Goal: Complete application form: Complete application form

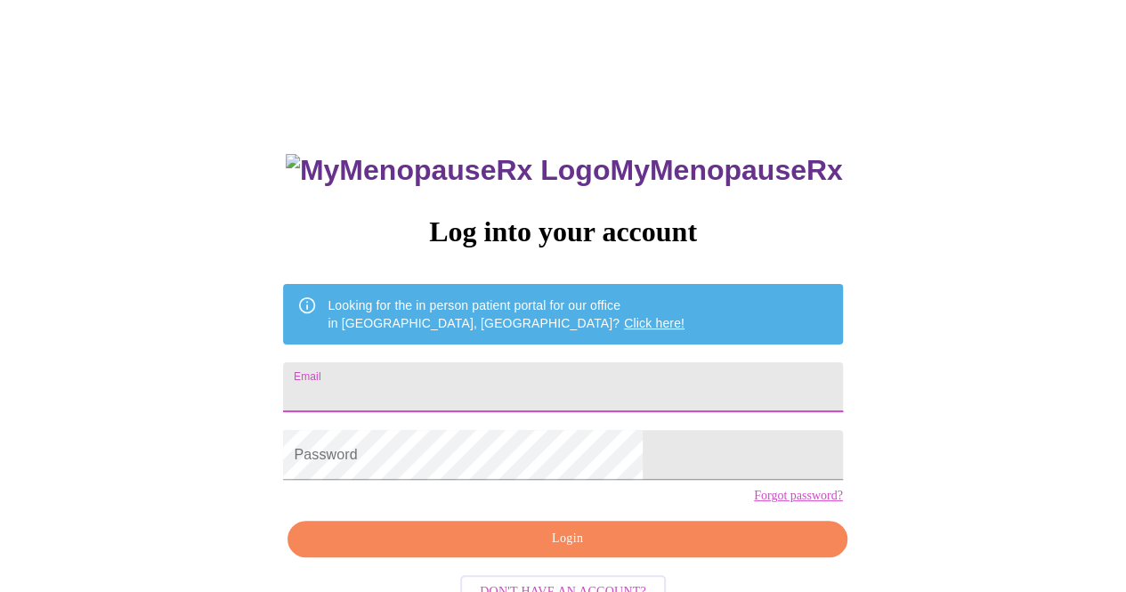
click at [536, 369] on input "Email" at bounding box center [562, 387] width 559 height 50
type input "[EMAIL_ADDRESS][DOMAIN_NAME]"
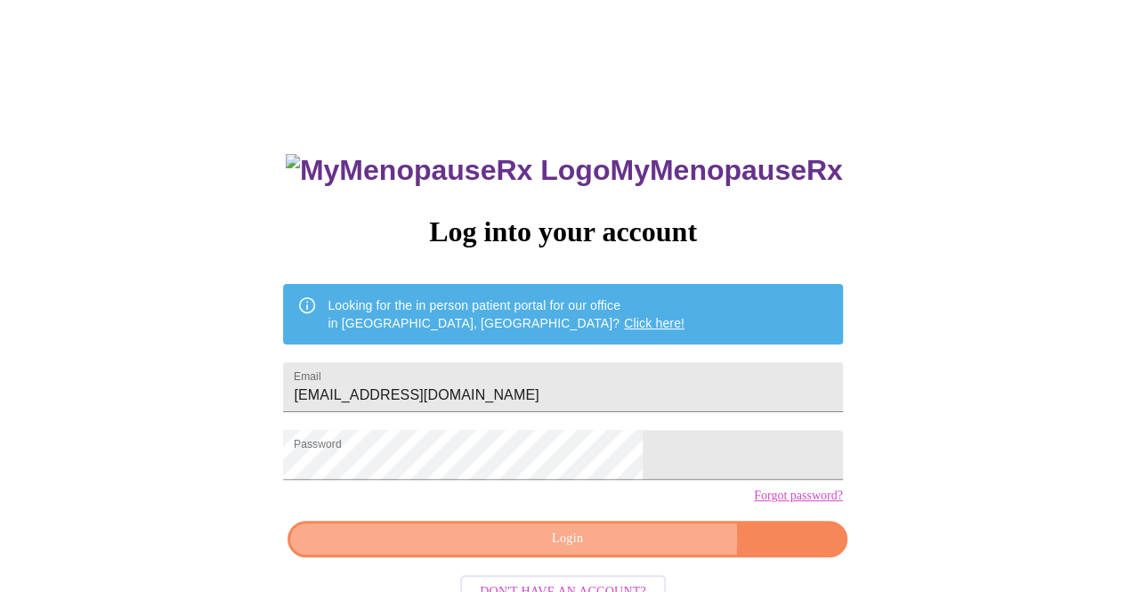
click at [612, 550] on span "Login" at bounding box center [567, 539] width 518 height 22
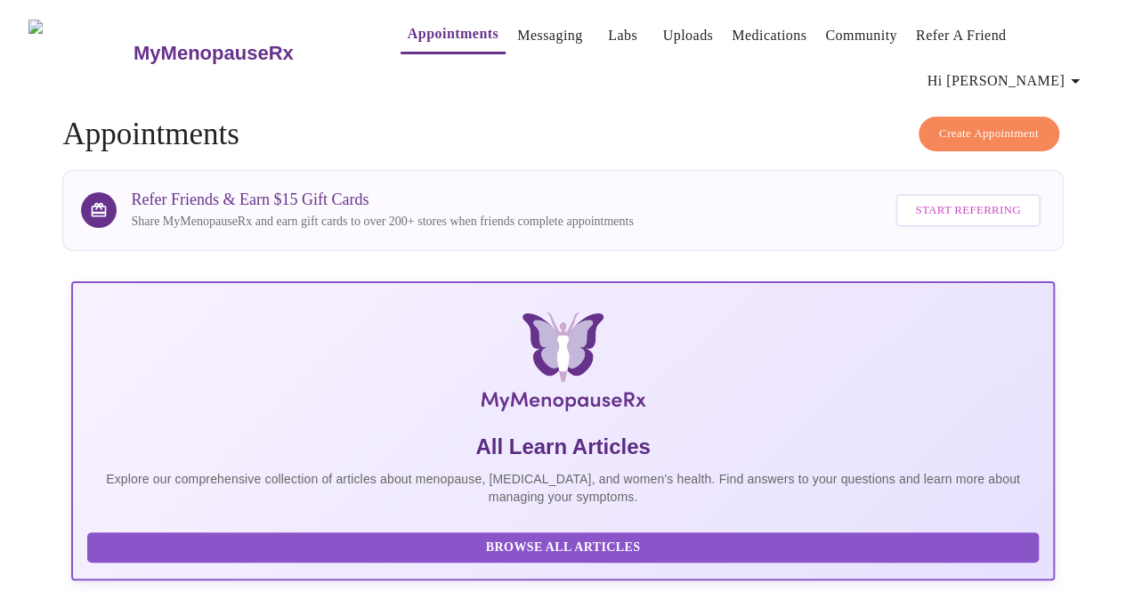
click at [411, 40] on link "Appointments" at bounding box center [453, 33] width 91 height 25
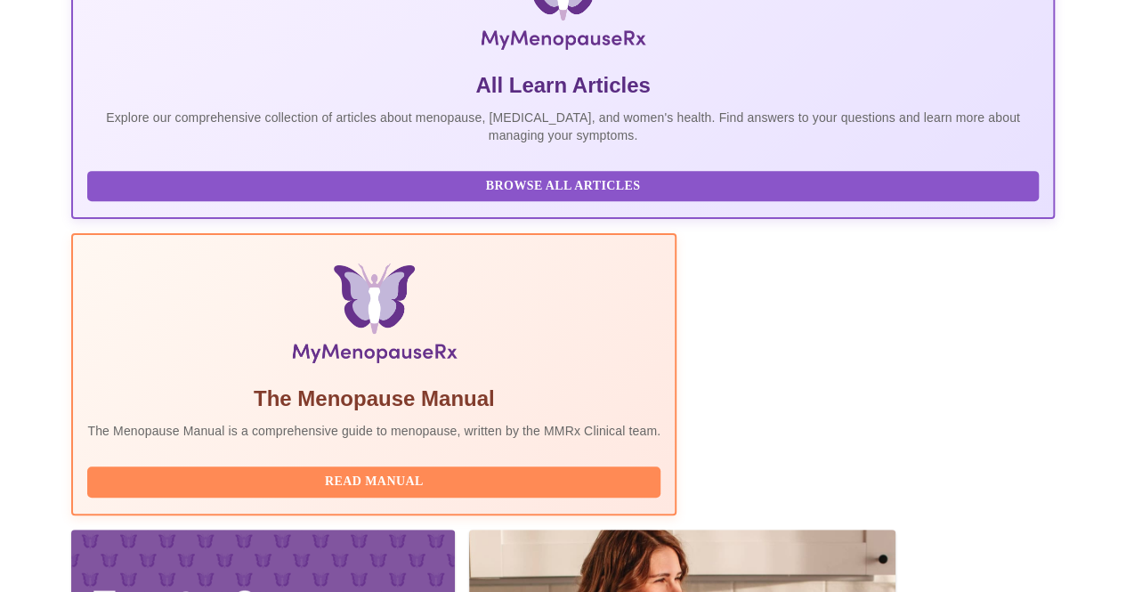
scroll to position [381, 0]
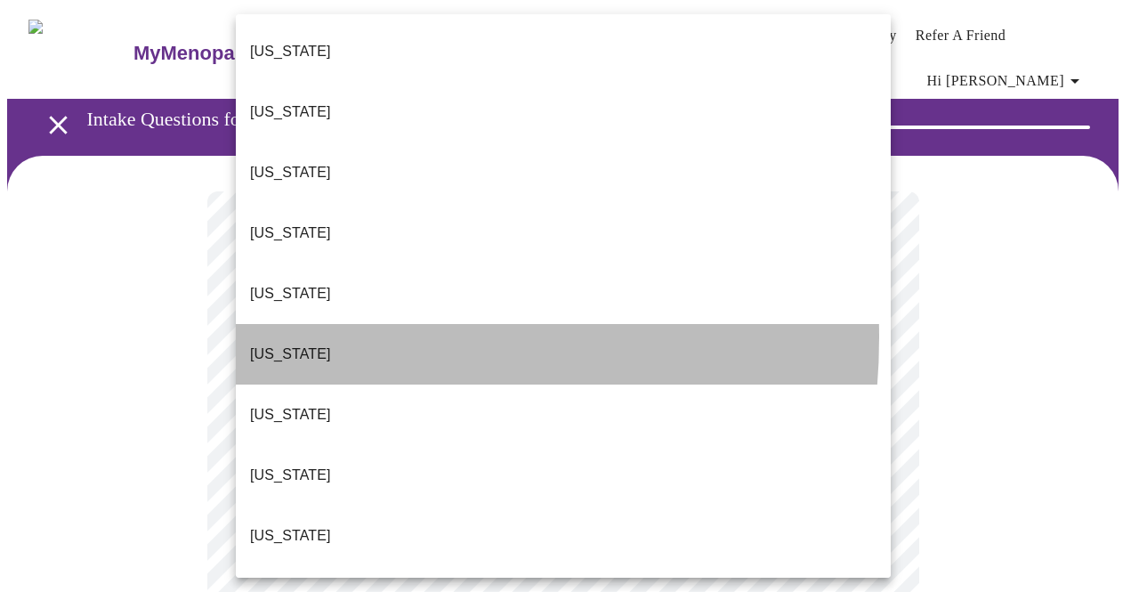
click at [280, 344] on p "[US_STATE]" at bounding box center [290, 354] width 81 height 21
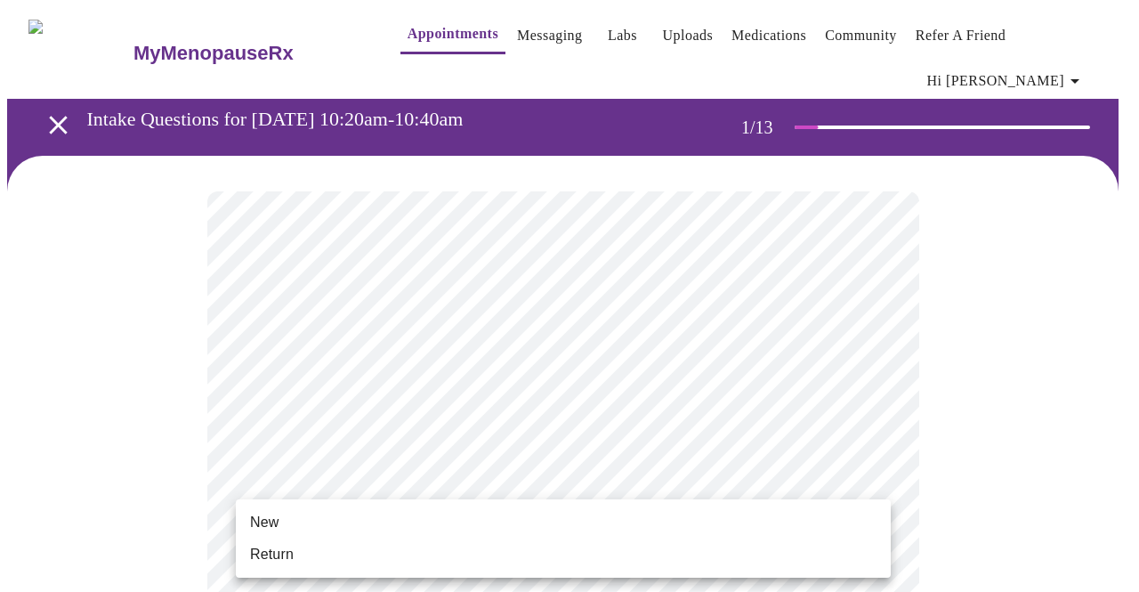
click at [277, 516] on span "New" at bounding box center [264, 522] width 28 height 21
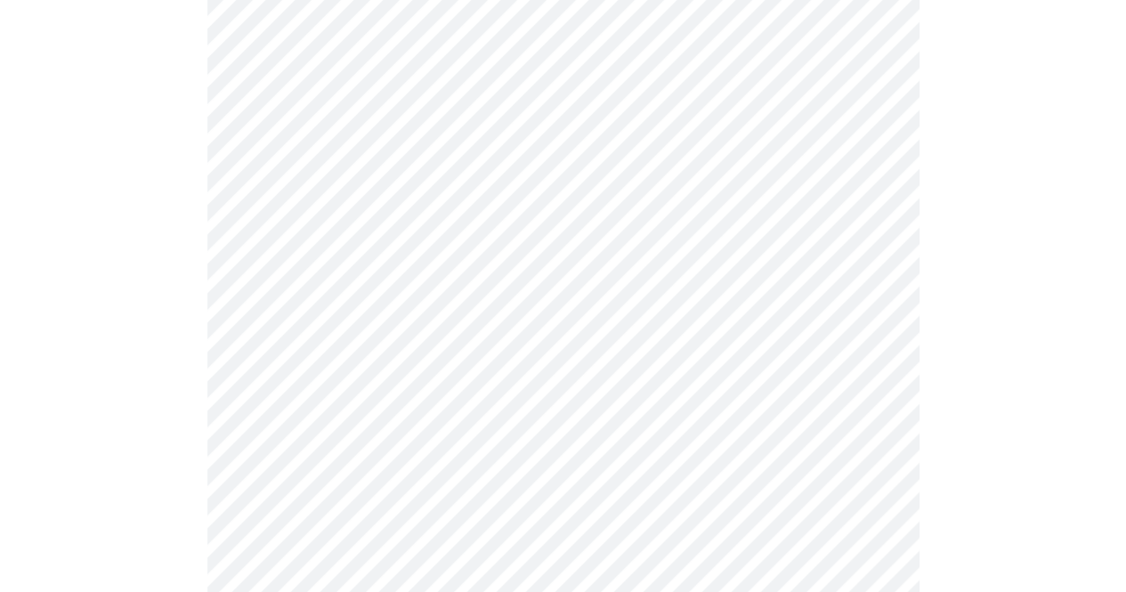
scroll to position [958, 0]
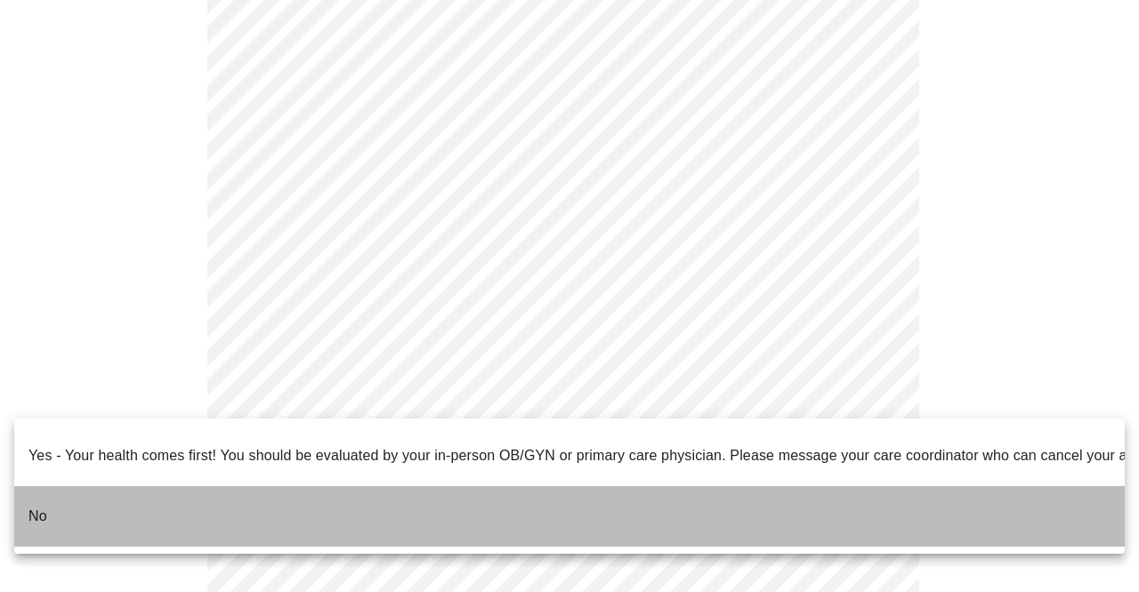
click at [96, 486] on li "No" at bounding box center [569, 516] width 1111 height 61
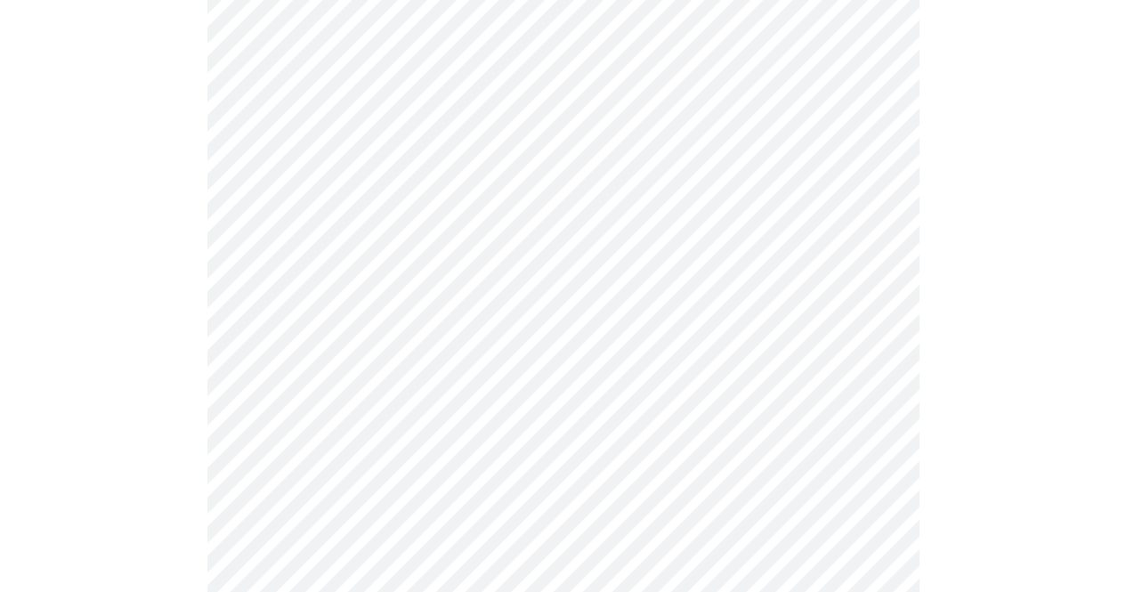
scroll to position [0, 0]
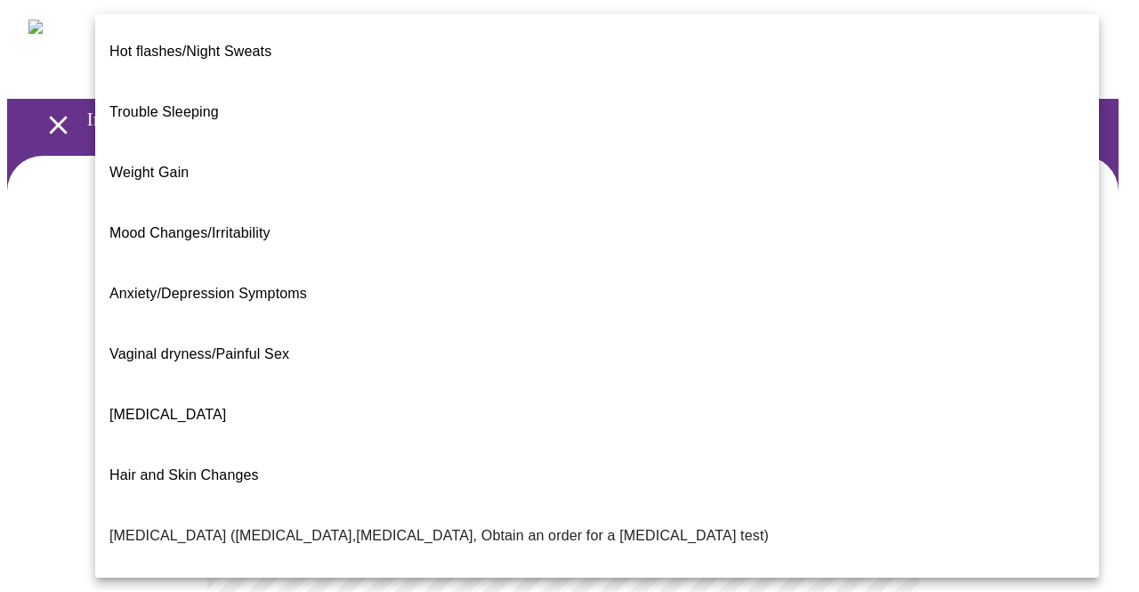
click at [874, 364] on body "MyMenopauseRx Appointments Messaging Labs Uploads Medications Community Refer a…" at bounding box center [569, 554] width 1125 height 1094
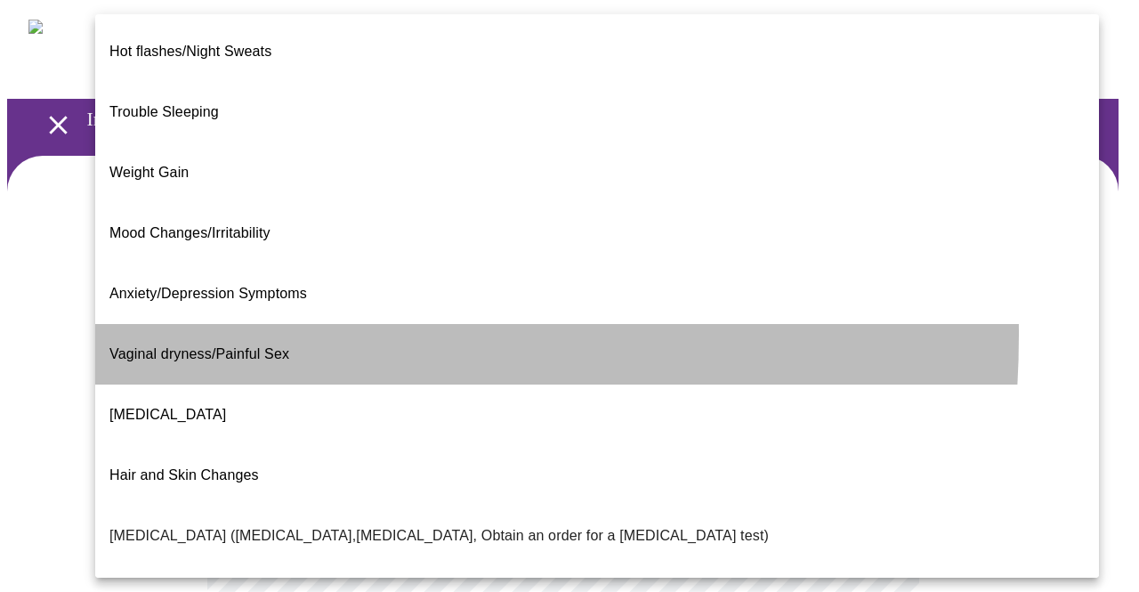
click at [157, 346] on span "Vaginal dryness/Painful Sex" at bounding box center [199, 353] width 180 height 15
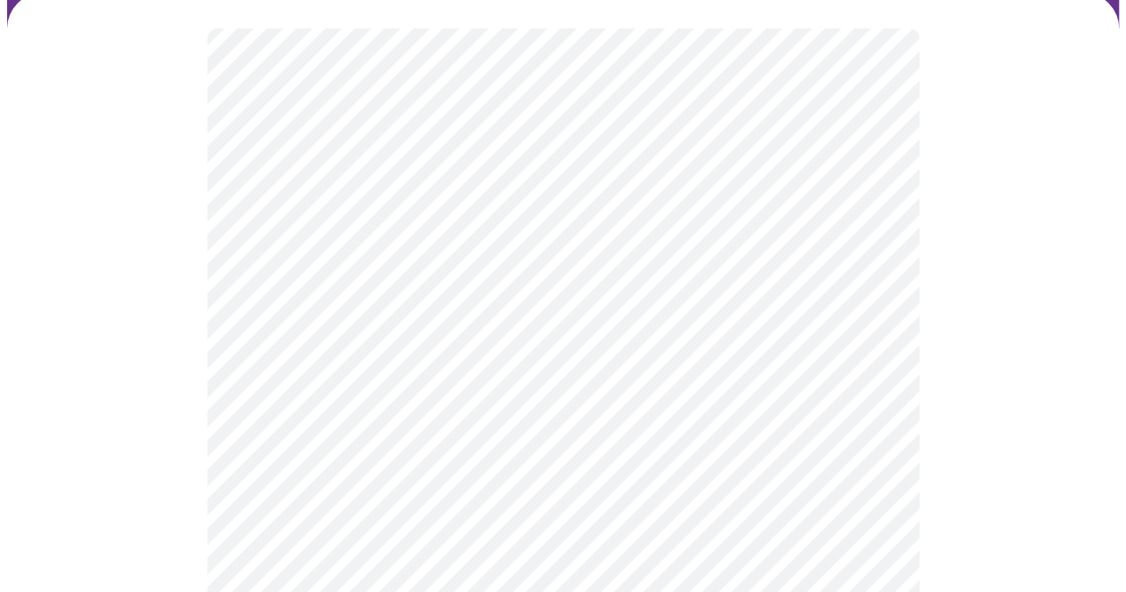
scroll to position [163, 0]
click at [878, 380] on body "MyMenopauseRx Appointments Messaging Labs Uploads Medications Community Refer a…" at bounding box center [569, 385] width 1125 height 1083
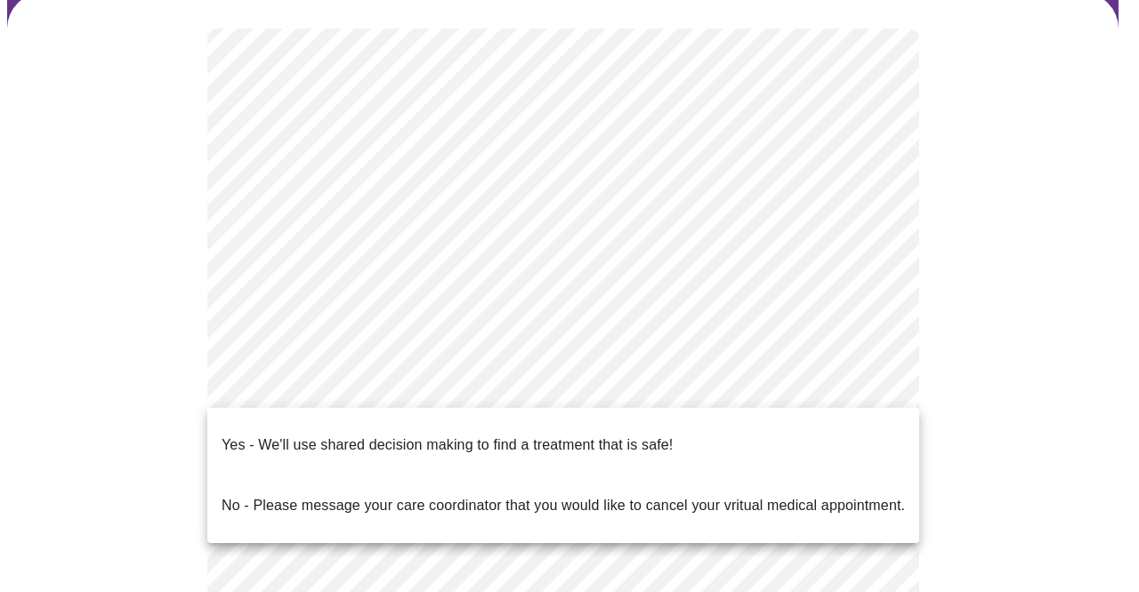
click at [556, 434] on p "Yes - We'll use shared decision making to find a treatment that is safe!" at bounding box center [447, 444] width 451 height 21
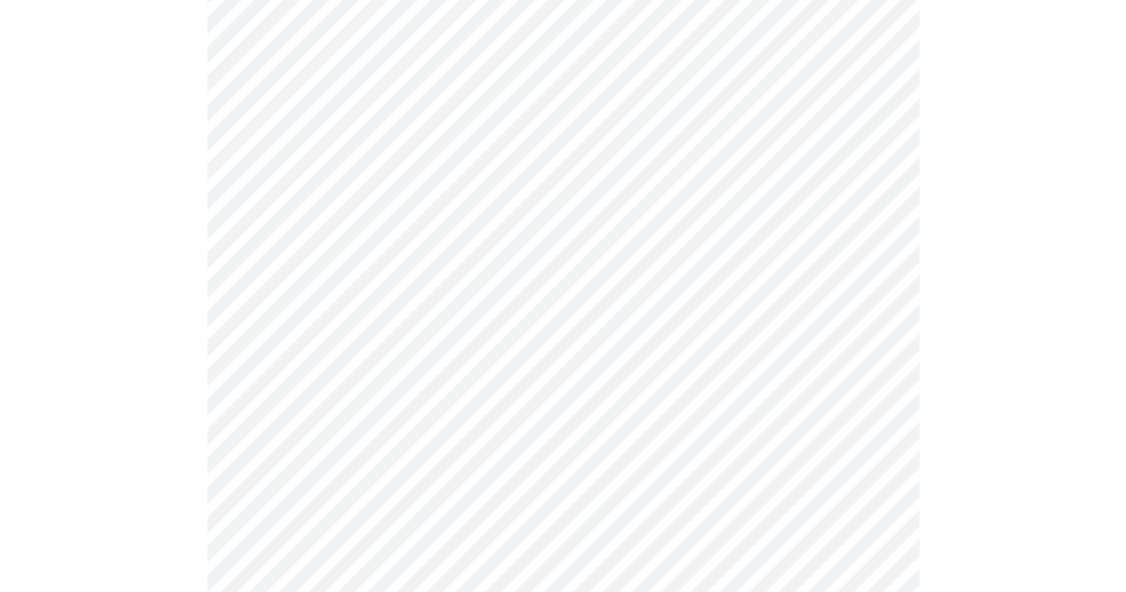
scroll to position [0, 0]
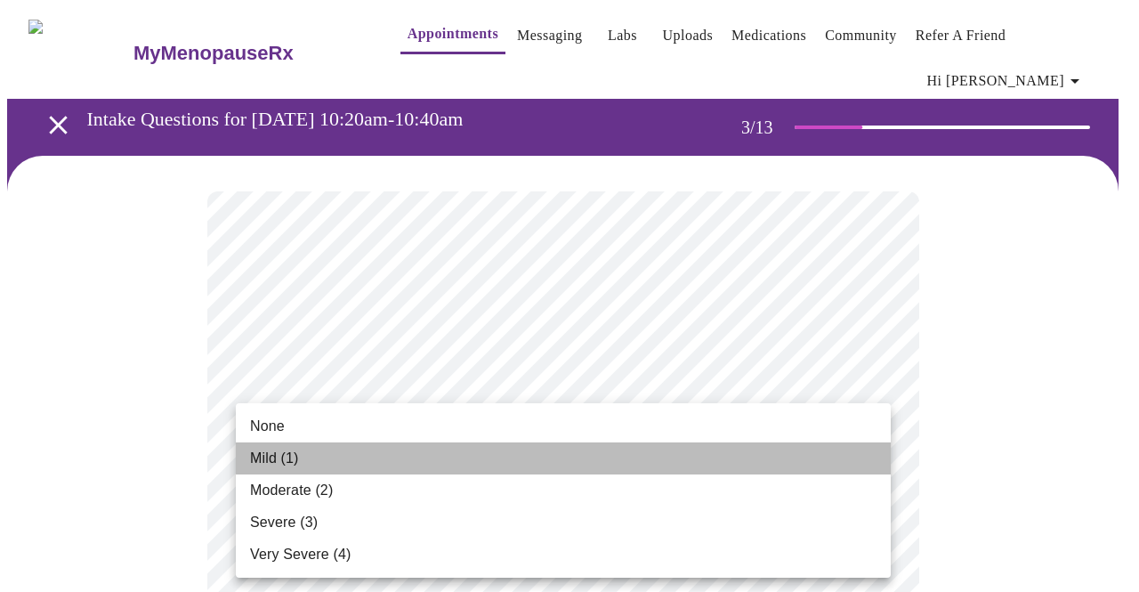
click at [299, 456] on span "Mild (1)" at bounding box center [274, 458] width 49 height 21
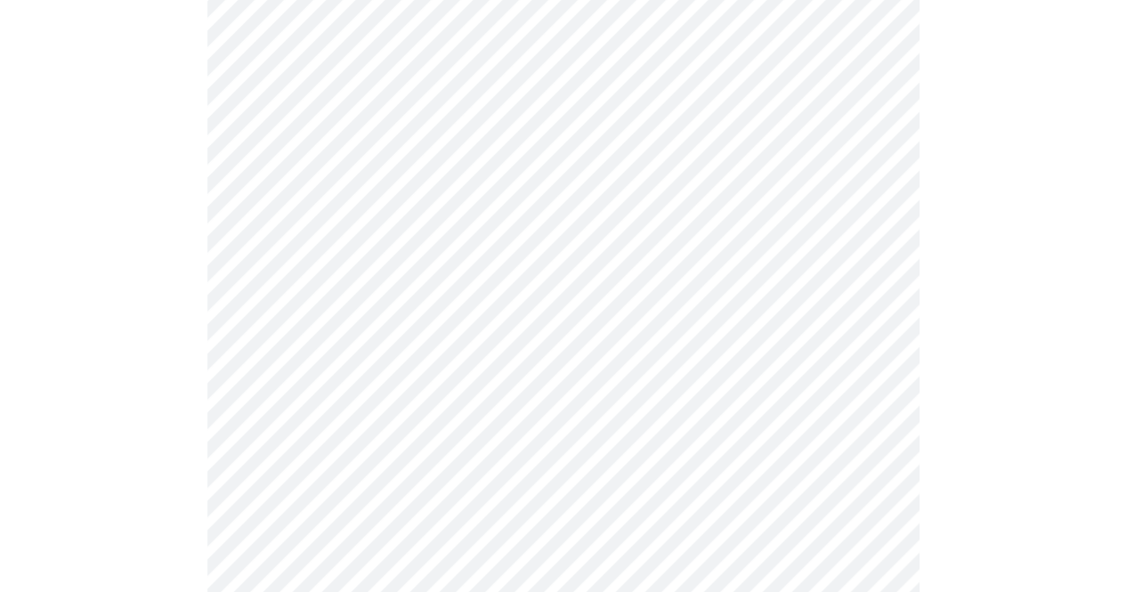
scroll to position [259, 0]
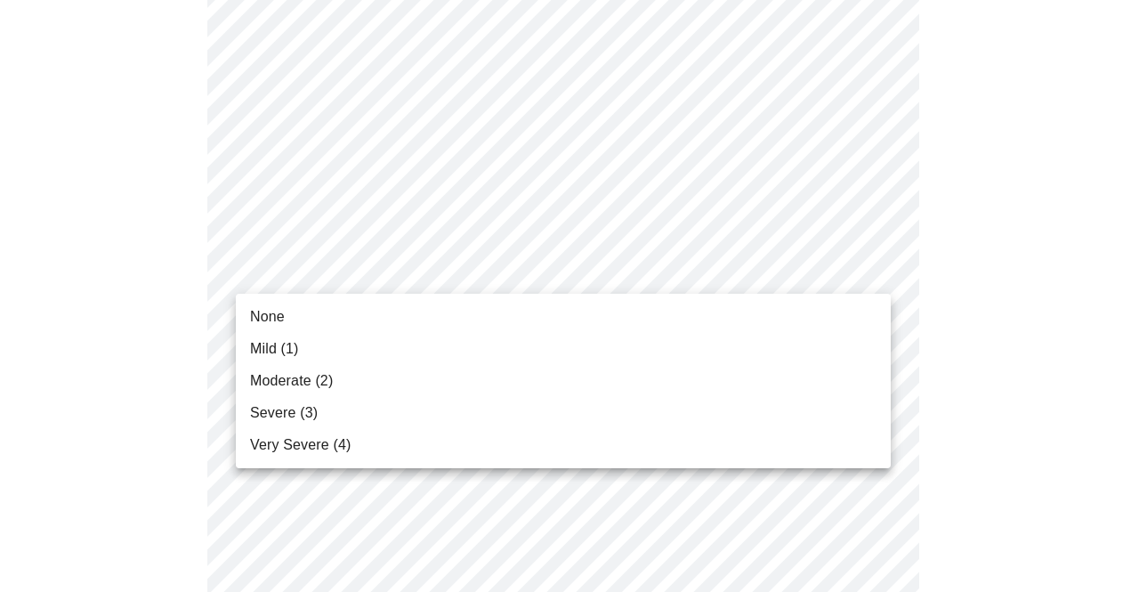
click at [438, 315] on li "None" at bounding box center [563, 317] width 655 height 32
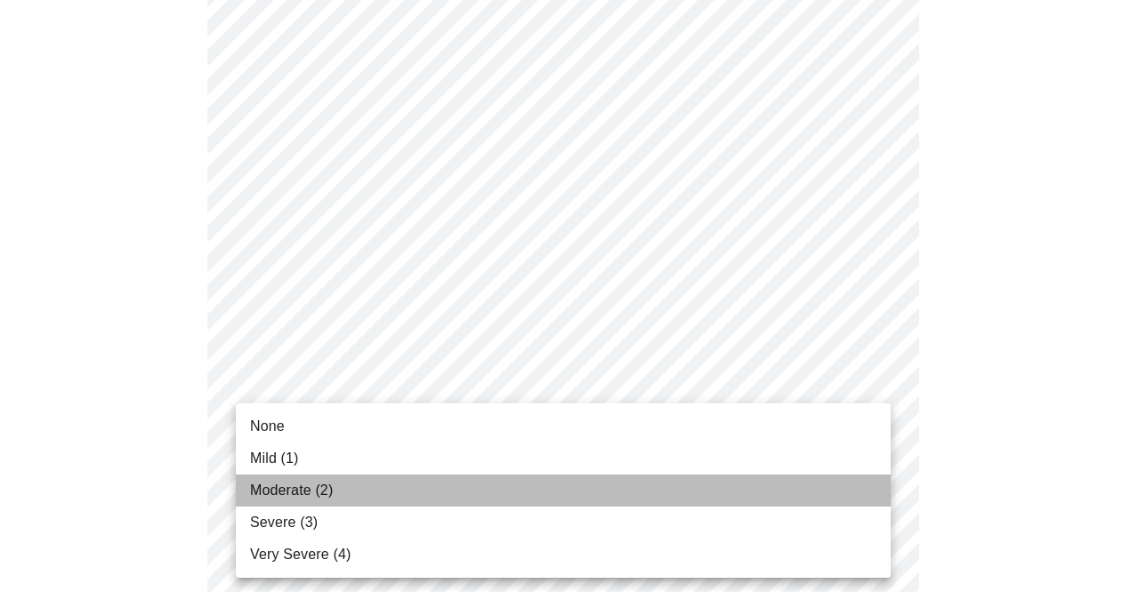
click at [315, 485] on span "Moderate (2)" at bounding box center [291, 490] width 83 height 21
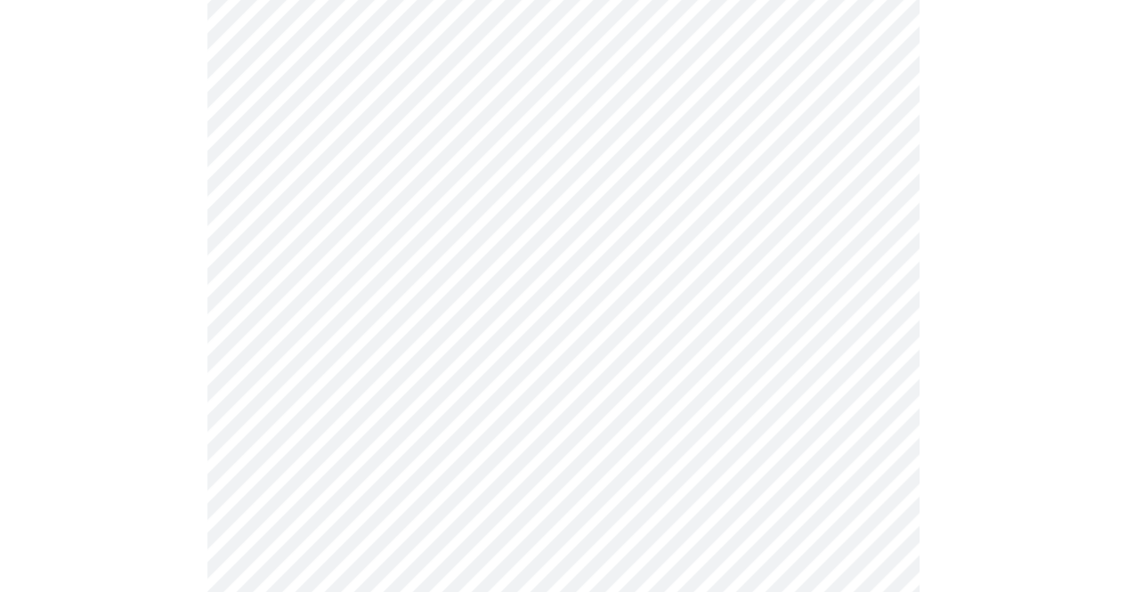
scroll to position [562, 0]
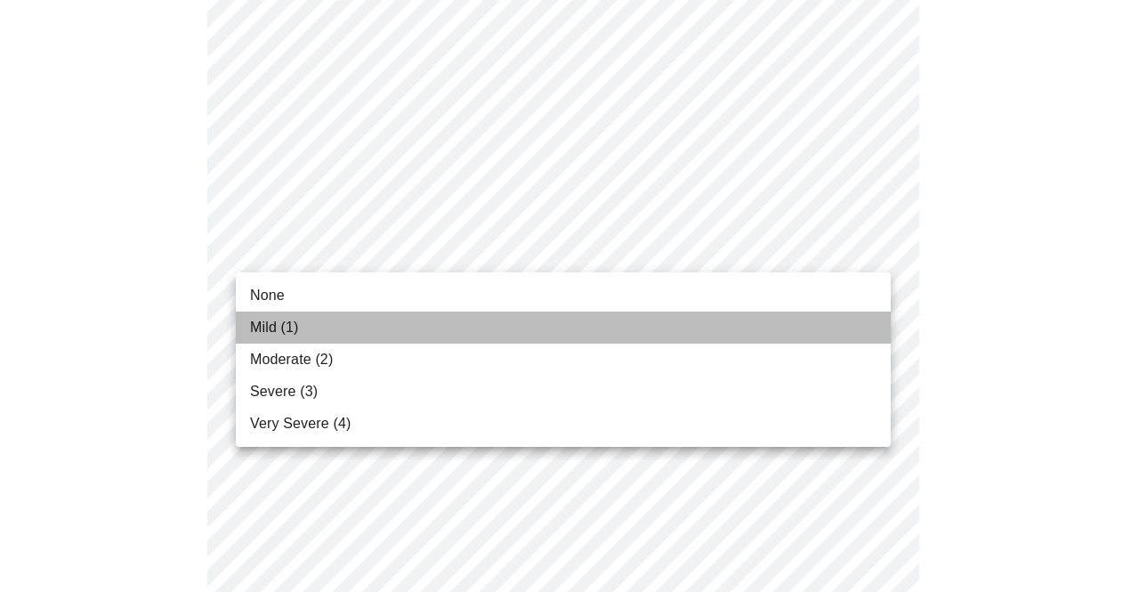
click at [267, 323] on span "Mild (1)" at bounding box center [274, 327] width 49 height 21
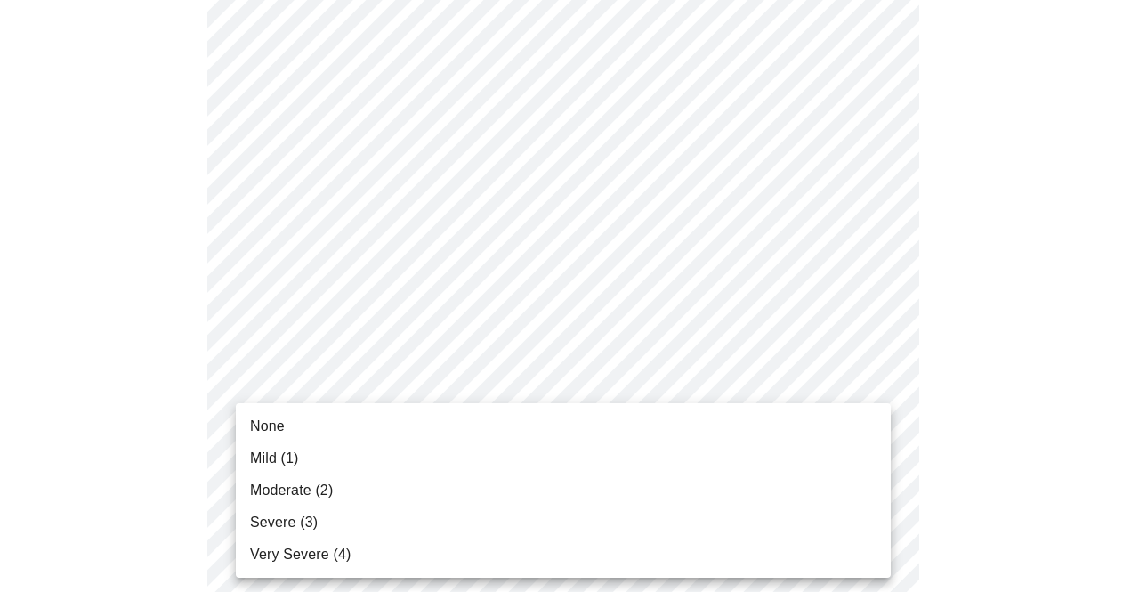
click at [871, 499] on body "MyMenopauseRx Appointments Messaging Labs Uploads Medications Community Refer a…" at bounding box center [569, 592] width 1125 height 2293
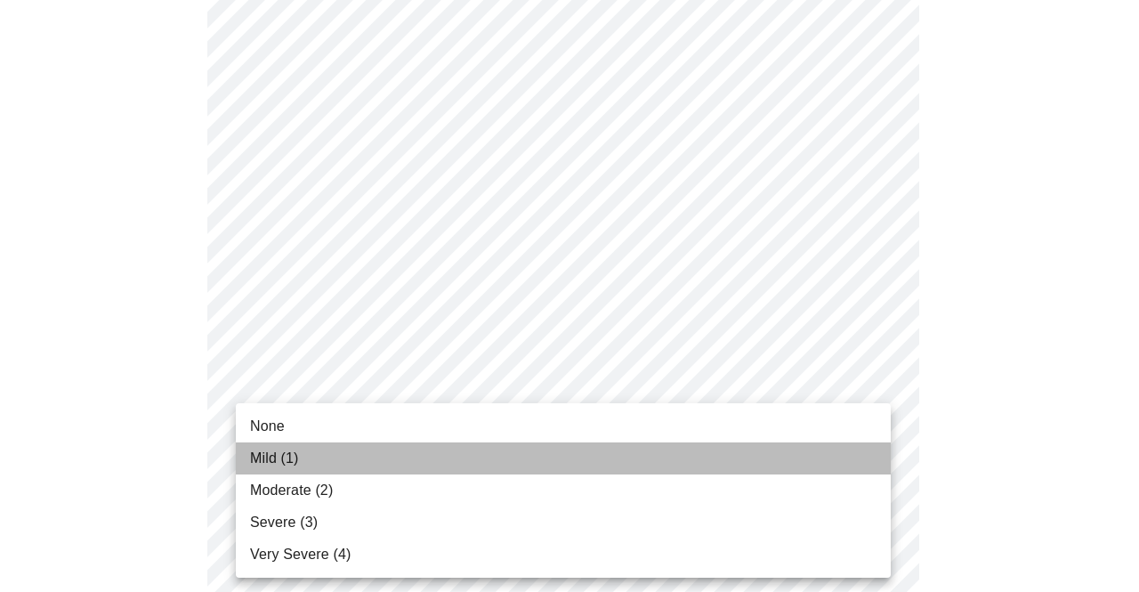
click at [265, 455] on span "Mild (1)" at bounding box center [274, 458] width 49 height 21
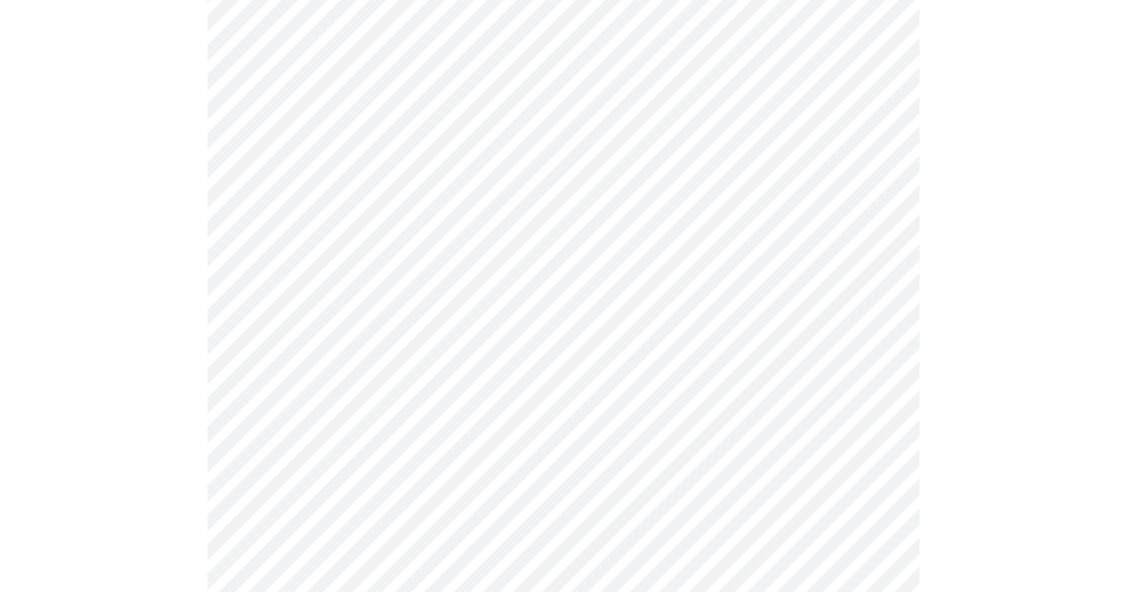
scroll to position [943, 0]
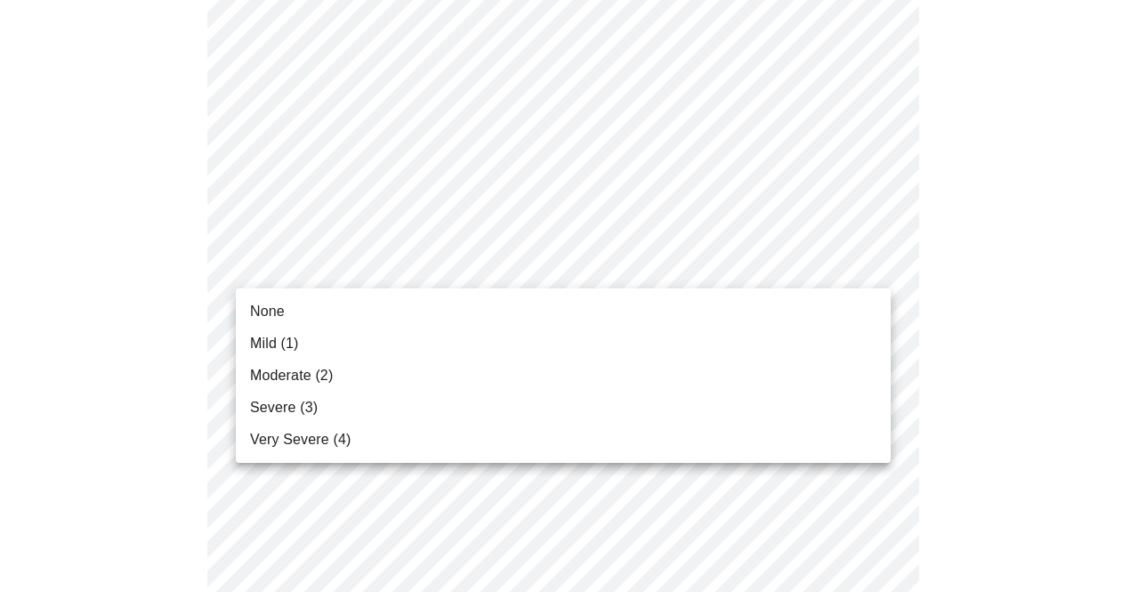
click at [873, 255] on body "MyMenopauseRx Appointments Messaging Labs Uploads Medications Community Refer a…" at bounding box center [569, 199] width 1125 height 2268
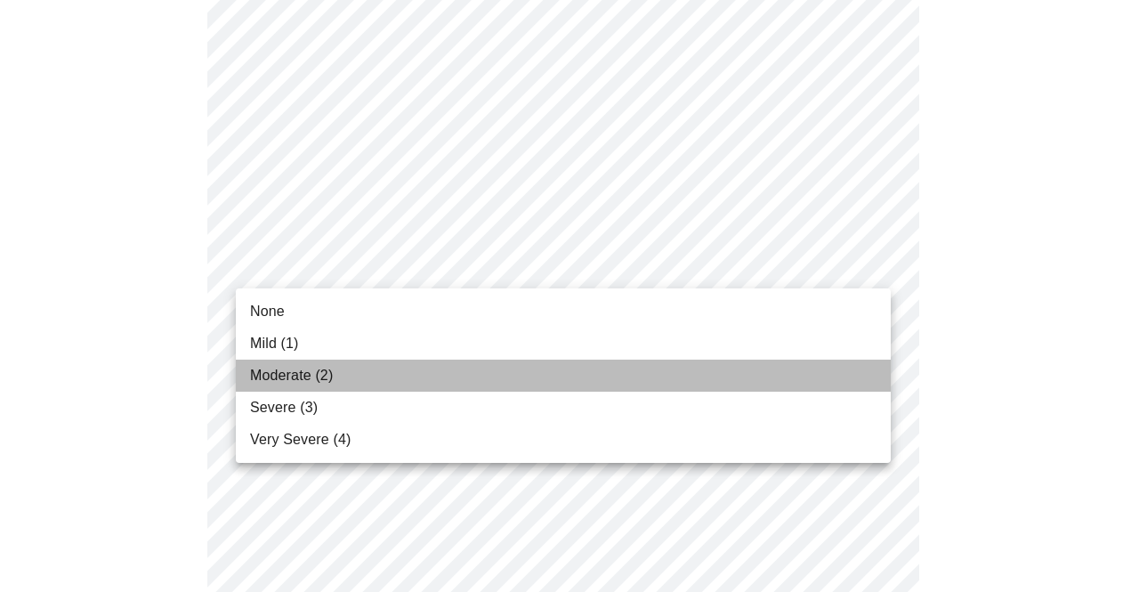
click at [288, 375] on span "Moderate (2)" at bounding box center [291, 375] width 83 height 21
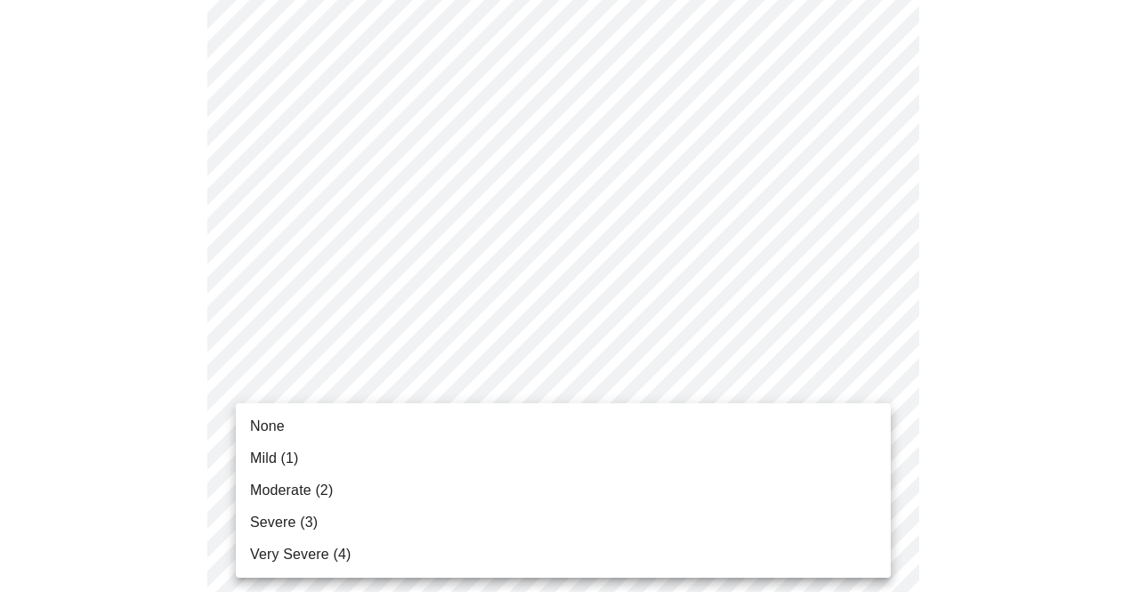
click at [874, 403] on body "MyMenopauseRx Appointments Messaging Labs Uploads Medications Community Refer a…" at bounding box center [569, 186] width 1125 height 2243
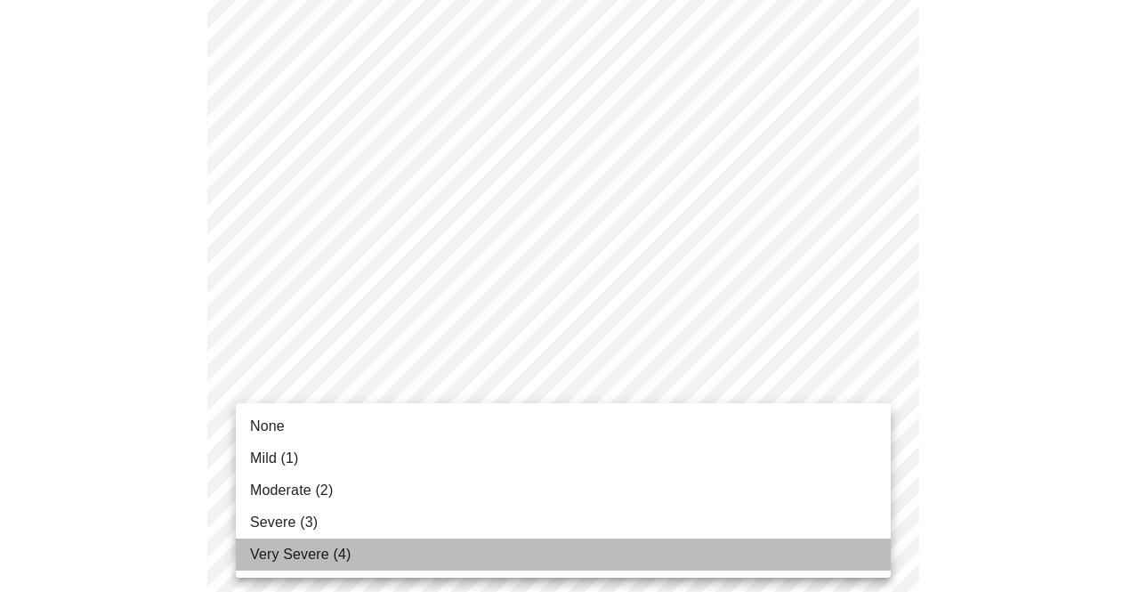
click at [285, 553] on span "Very Severe (4)" at bounding box center [300, 554] width 101 height 21
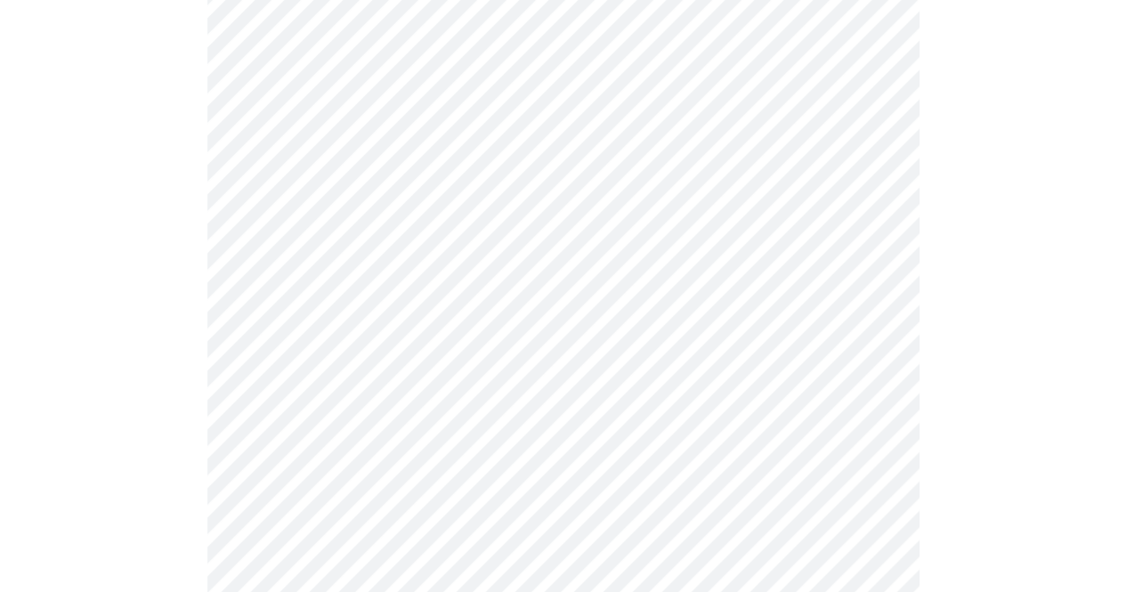
scroll to position [1213, 0]
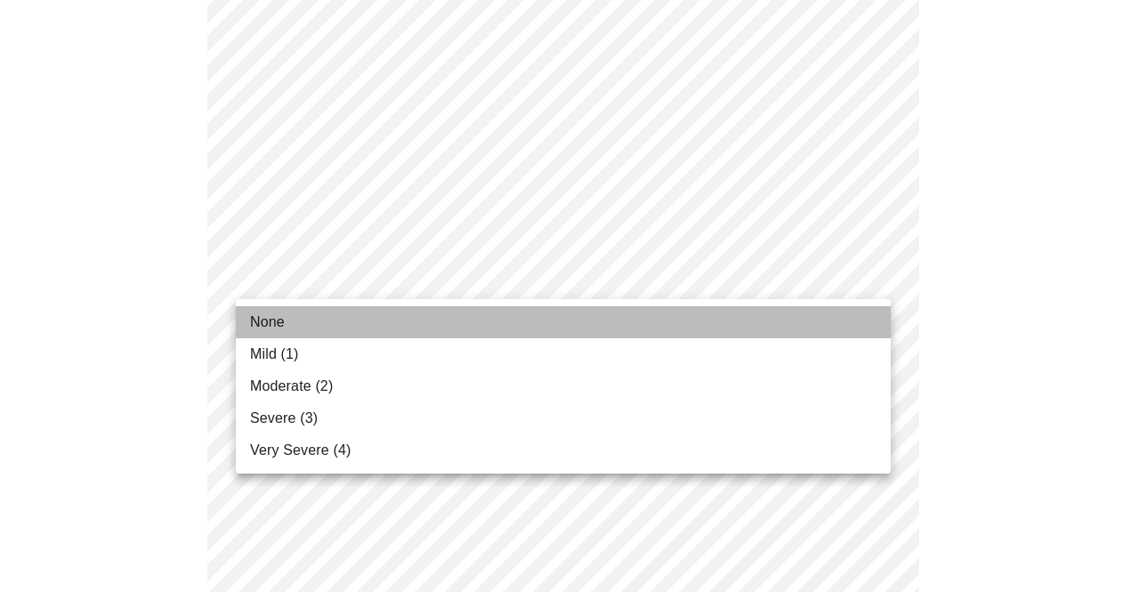
click at [300, 314] on li "None" at bounding box center [563, 322] width 655 height 32
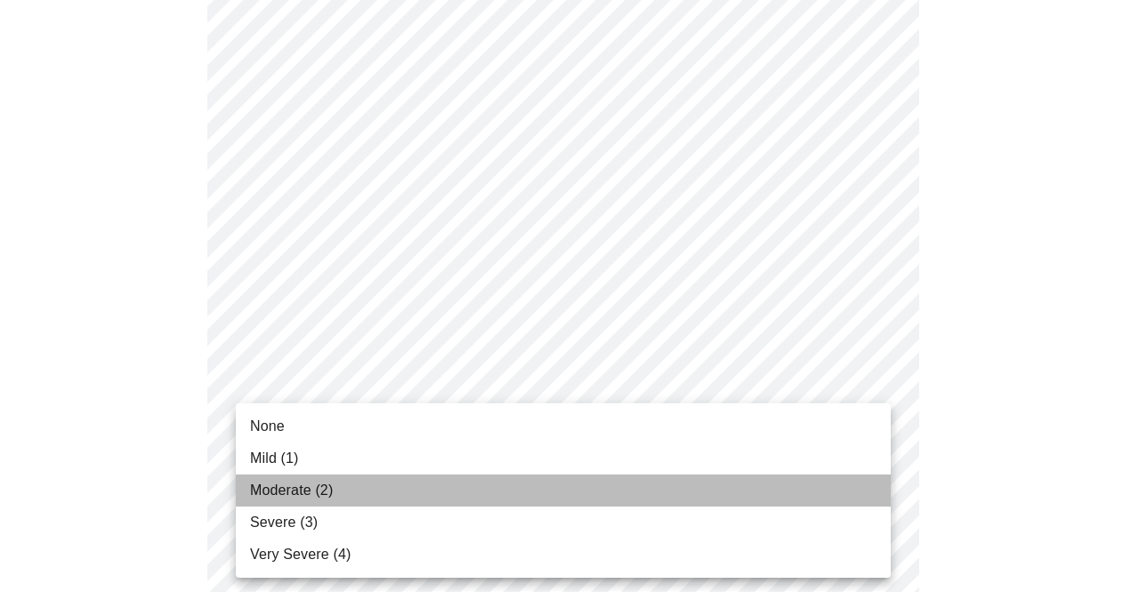
click at [284, 491] on span "Moderate (2)" at bounding box center [291, 490] width 83 height 21
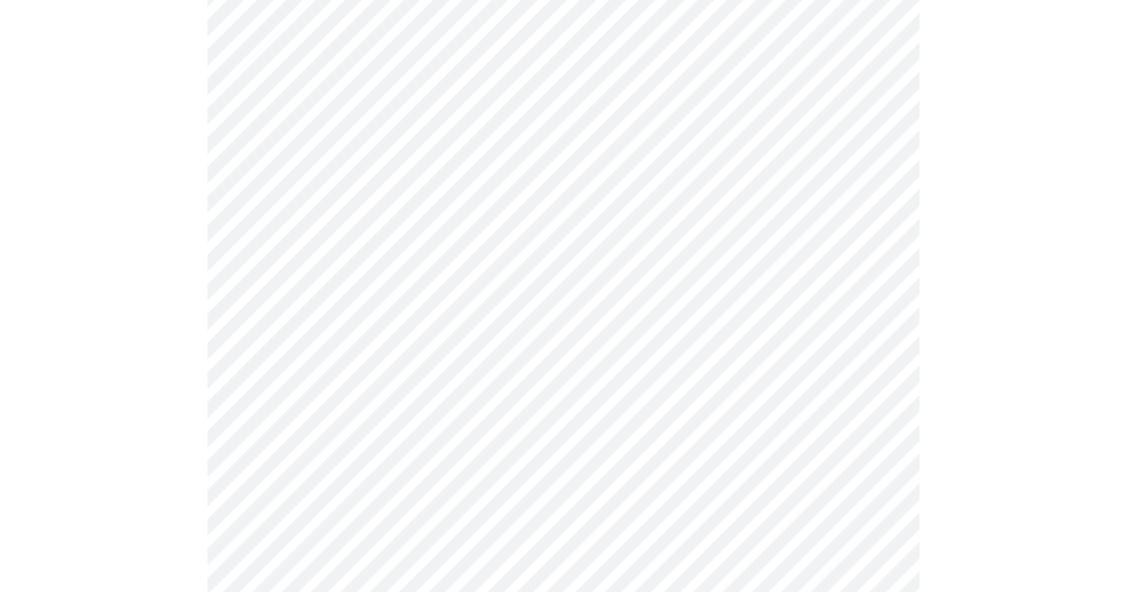
scroll to position [1467, 0]
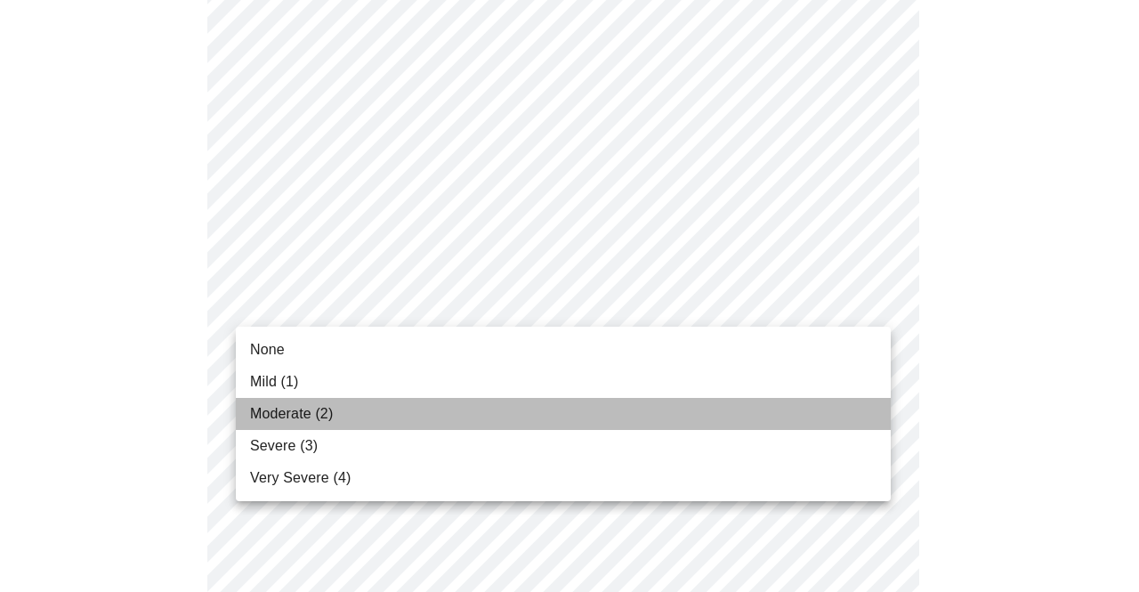
click at [275, 408] on span "Moderate (2)" at bounding box center [291, 413] width 83 height 21
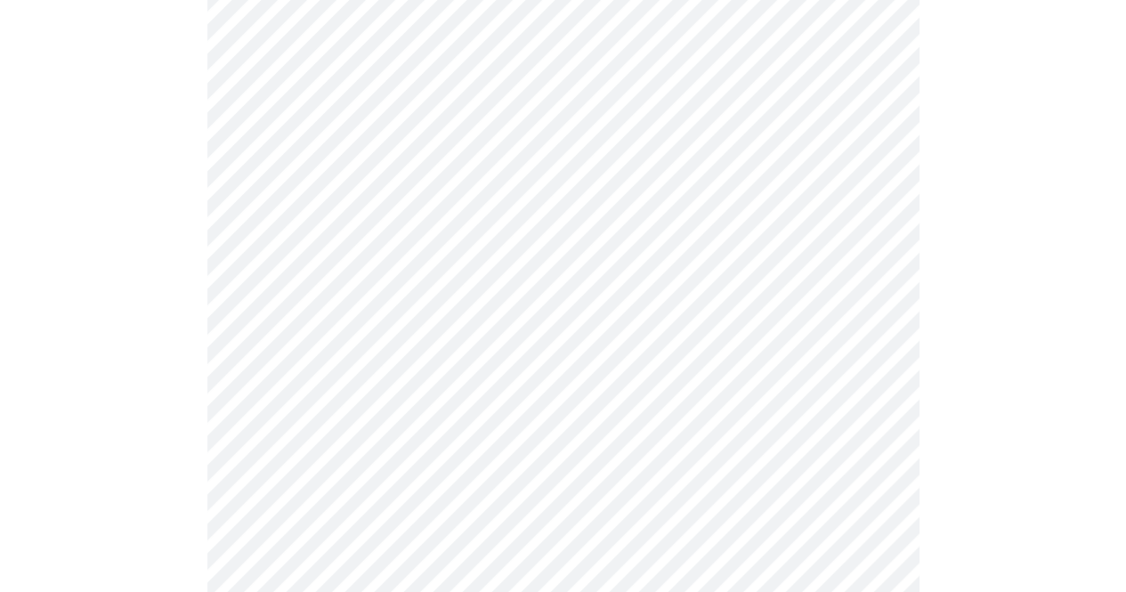
scroll to position [596, 0]
click at [874, 328] on body "MyMenopauseRx Appointments Messaging Labs Uploads Medications Community Refer a…" at bounding box center [563, 482] width 1112 height 2143
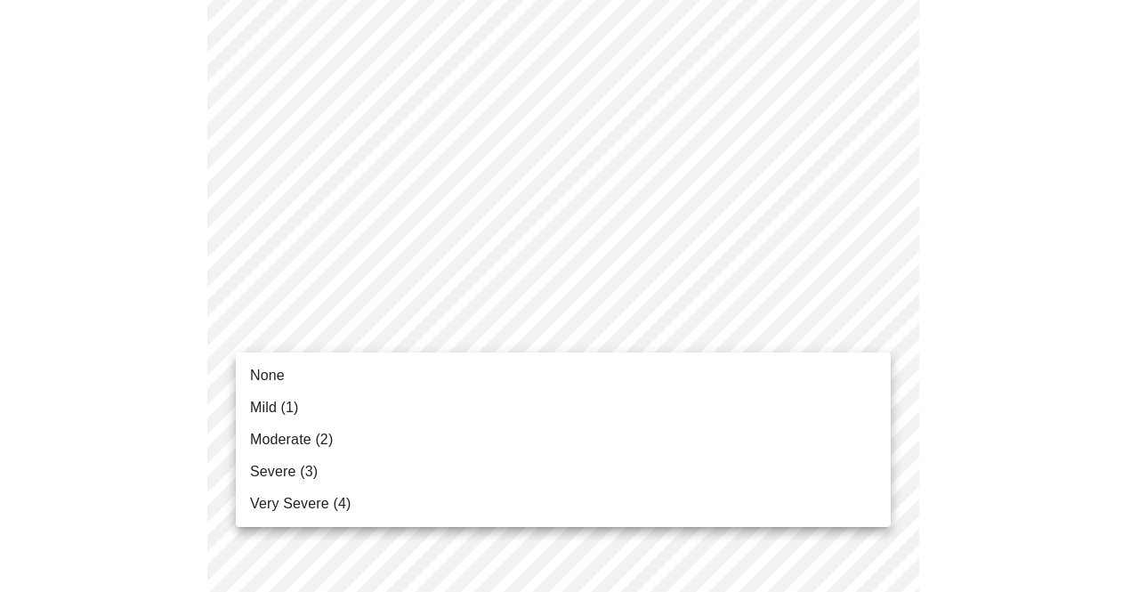
click at [290, 435] on span "Moderate (2)" at bounding box center [291, 439] width 83 height 21
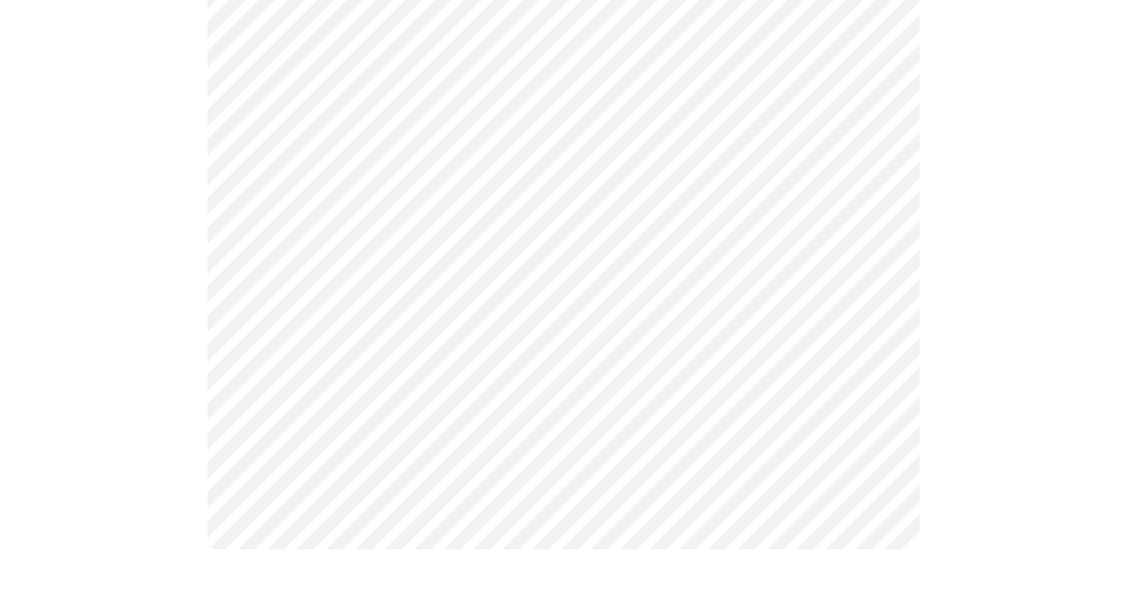
scroll to position [0, 0]
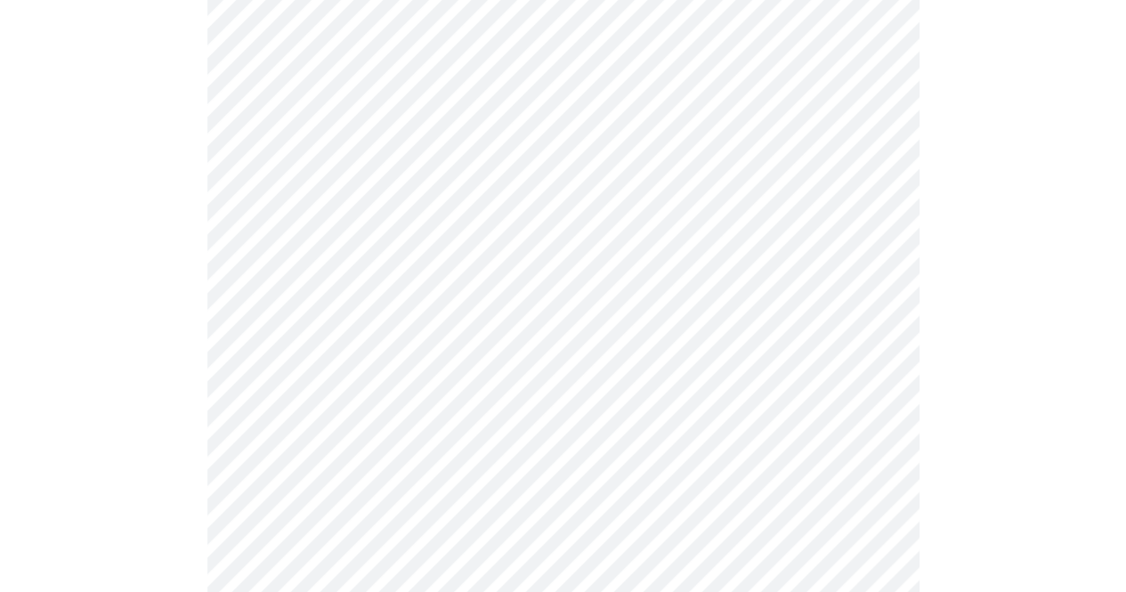
scroll to position [785, 0]
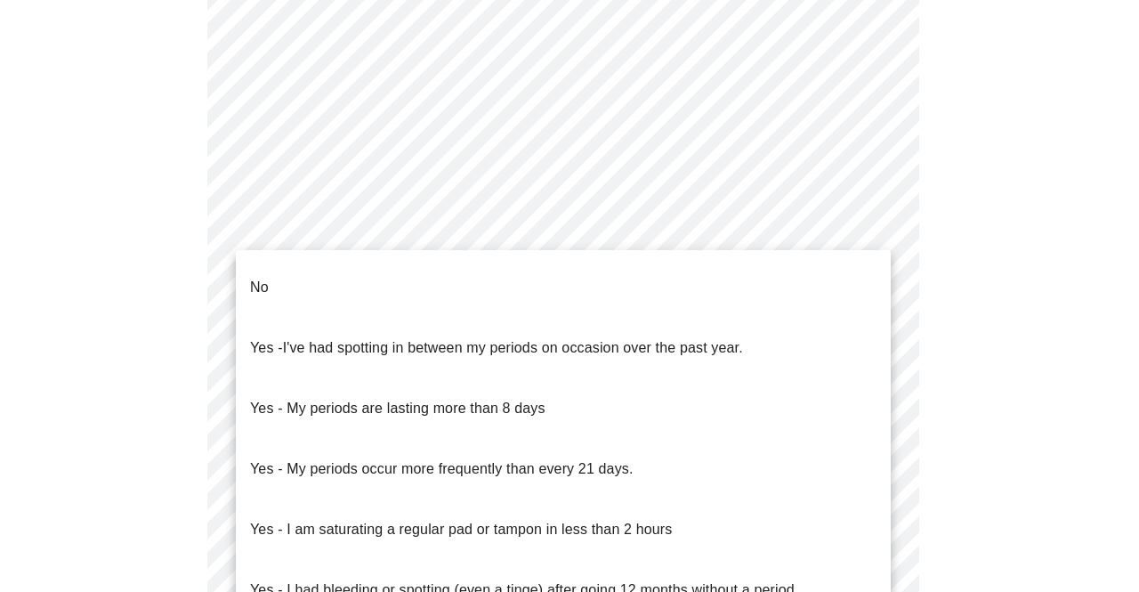
click at [872, 226] on body "MyMenopauseRx Appointments Messaging Labs Uploads Medications Community Refer a…" at bounding box center [569, 76] width 1125 height 1708
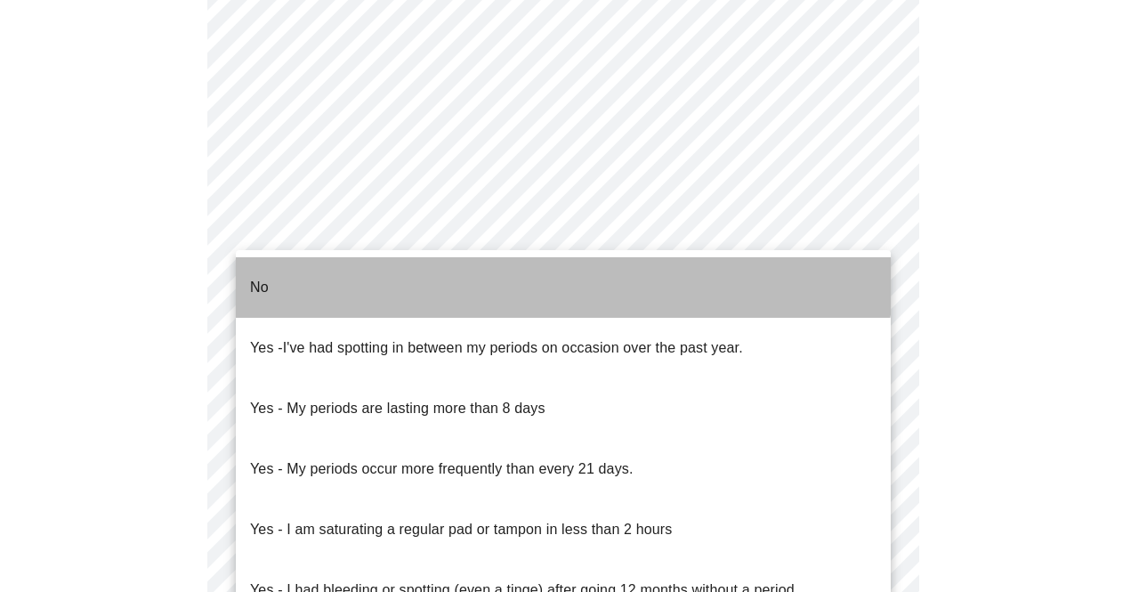
click at [553, 265] on li "No" at bounding box center [563, 287] width 655 height 61
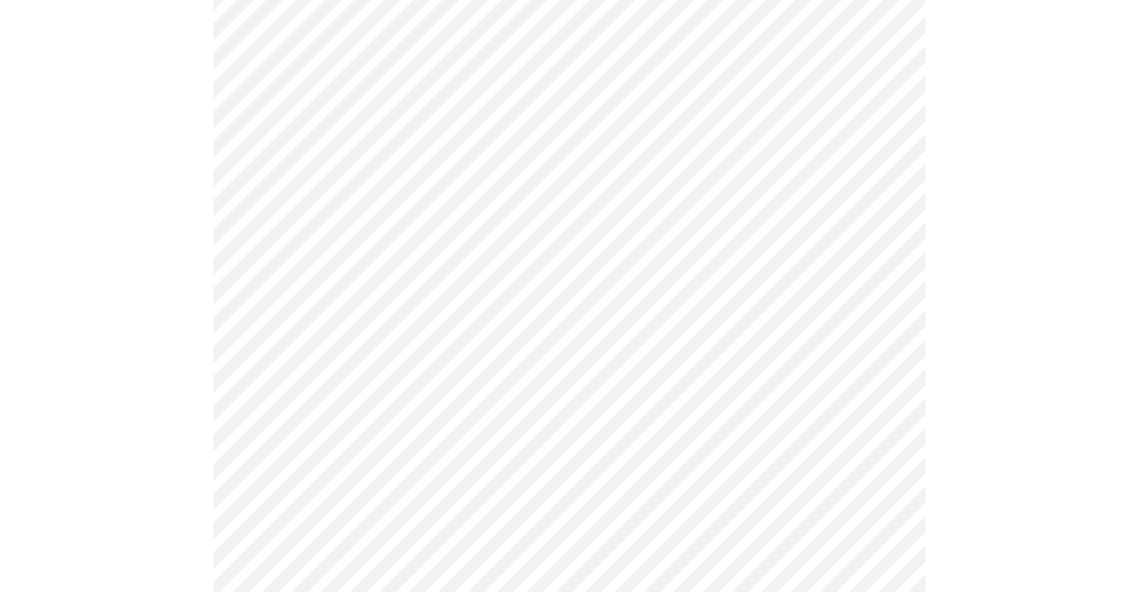
click at [879, 352] on body "MyMenopauseRx Appointments Messaging Labs Uploads Medications Community Refer a…" at bounding box center [569, 70] width 1125 height 1697
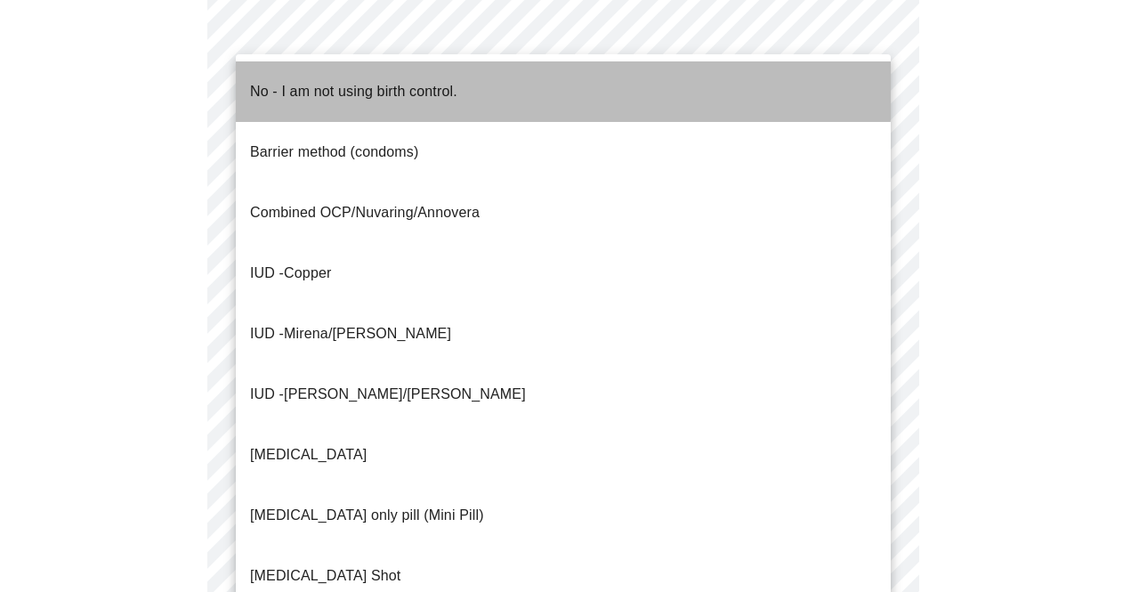
click at [484, 82] on li "No - I am not using birth control." at bounding box center [563, 91] width 655 height 61
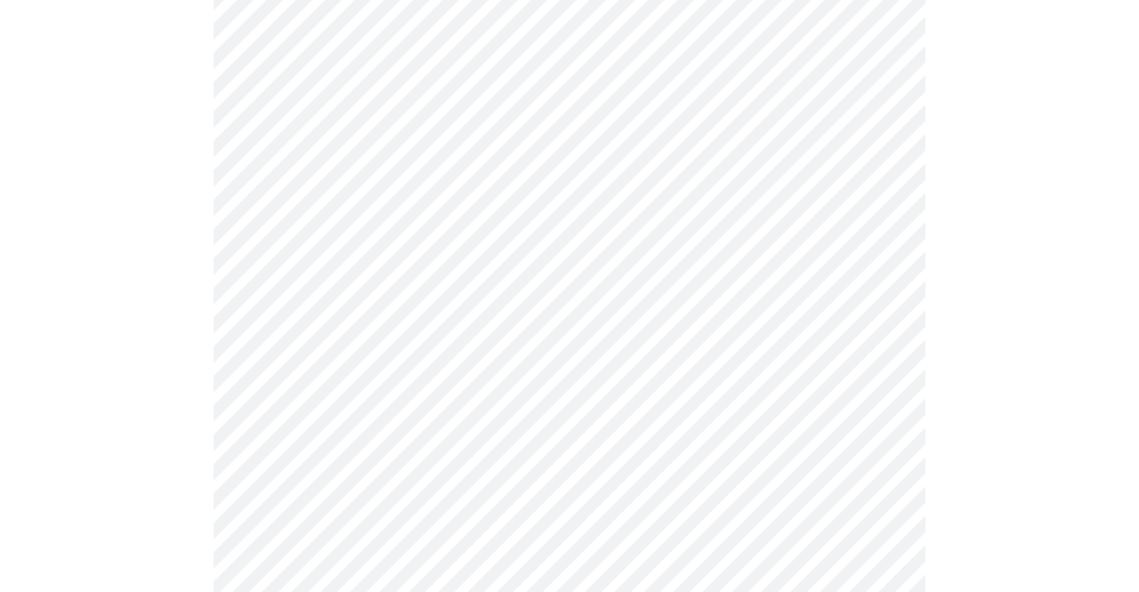
click at [872, 485] on body "MyMenopauseRx Appointments Messaging Labs Uploads Medications Community Refer a…" at bounding box center [569, 65] width 1125 height 1687
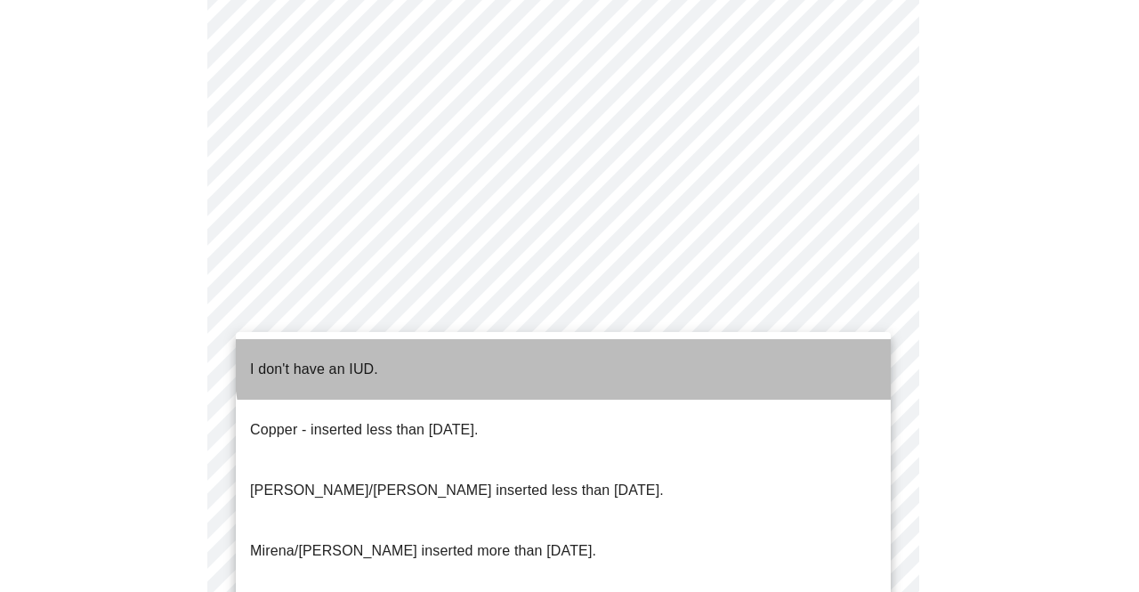
click at [586, 341] on li "I don't have an IUD." at bounding box center [563, 369] width 655 height 61
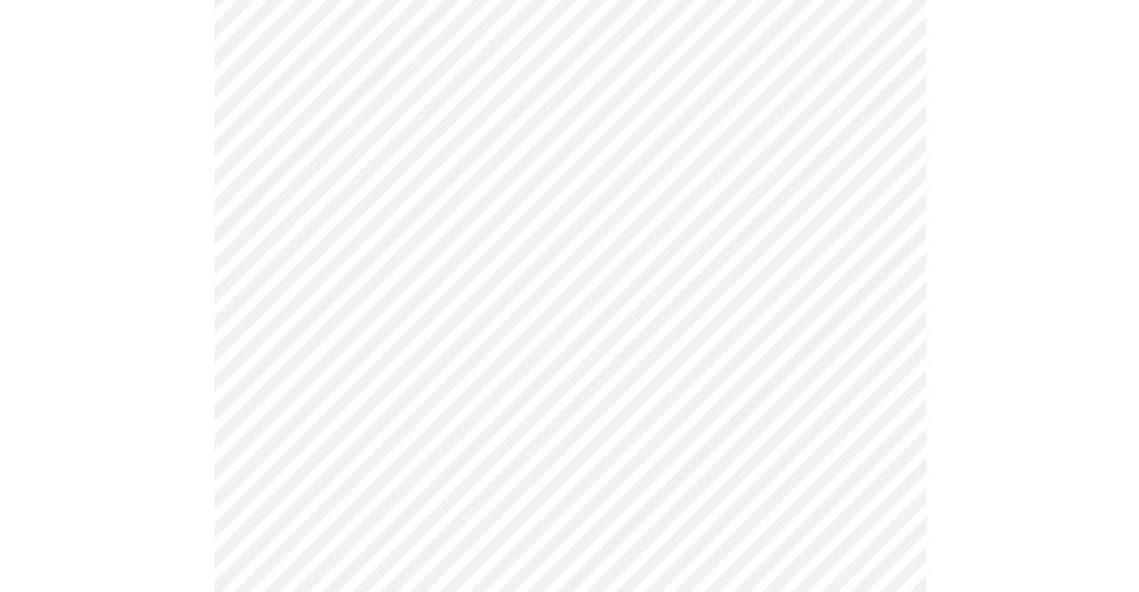
scroll to position [1059, 0]
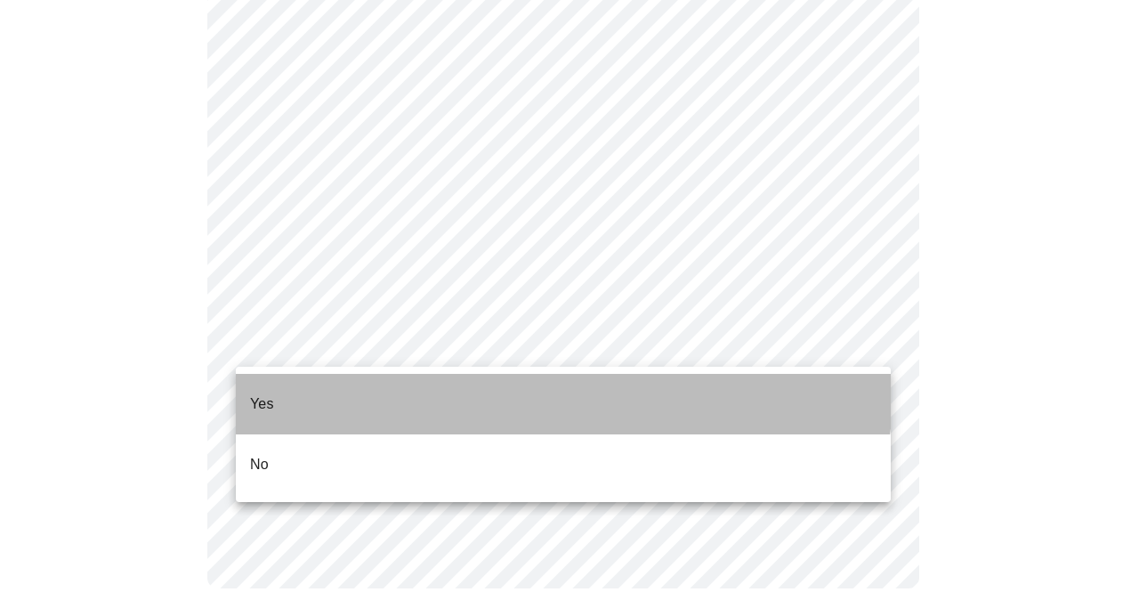
click at [352, 375] on li "Yes" at bounding box center [563, 404] width 655 height 61
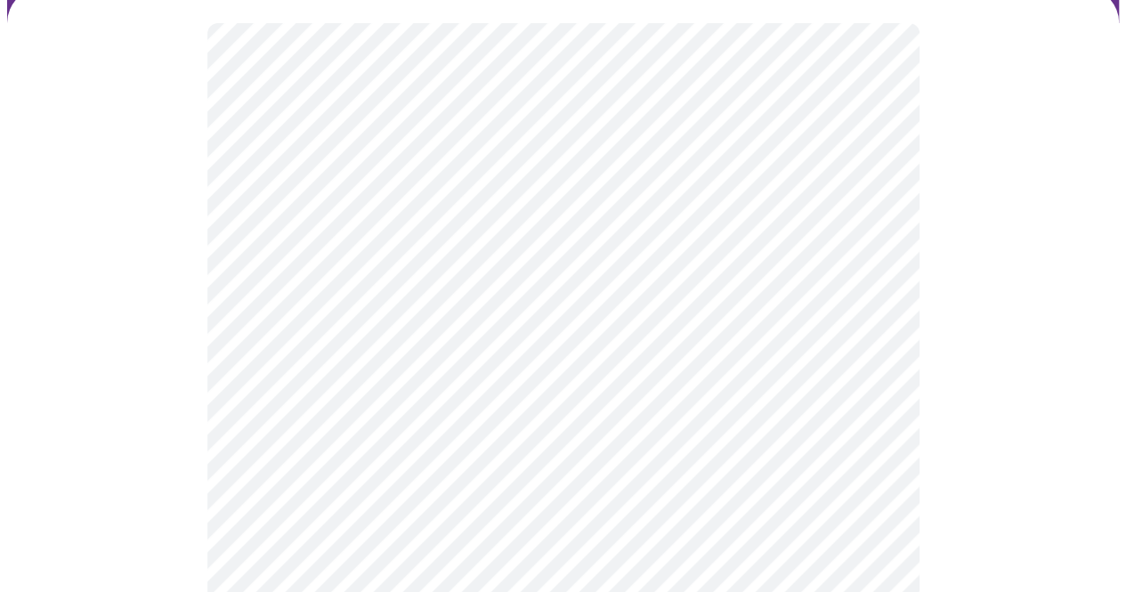
scroll to position [198, 0]
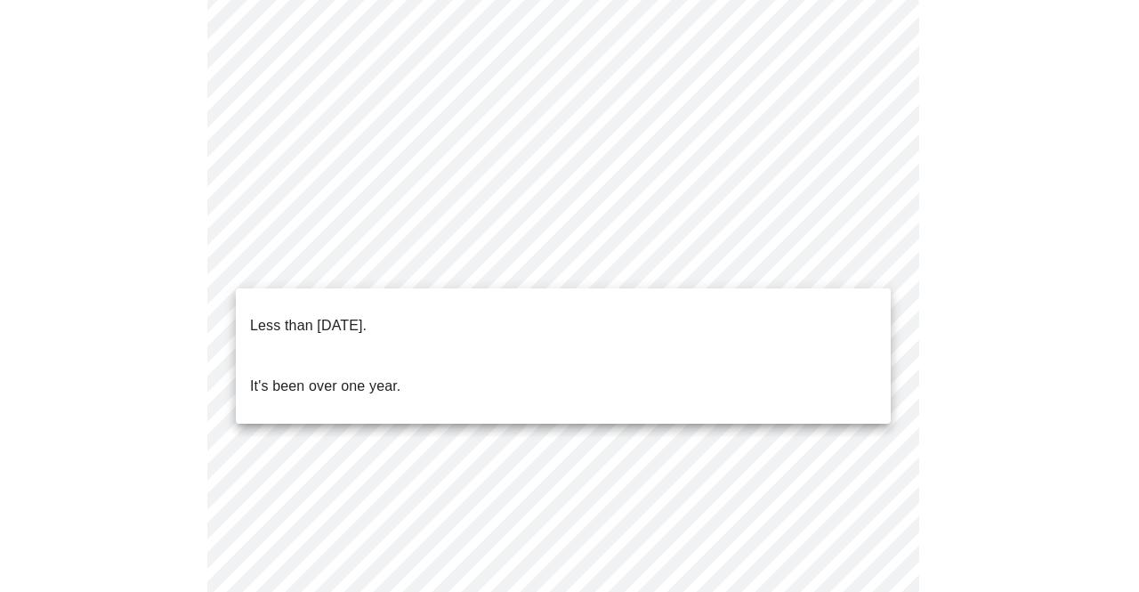
click at [765, 263] on body "MyMenopauseRx Appointments Messaging Labs Uploads Medications Community Refer a…" at bounding box center [569, 460] width 1125 height 1301
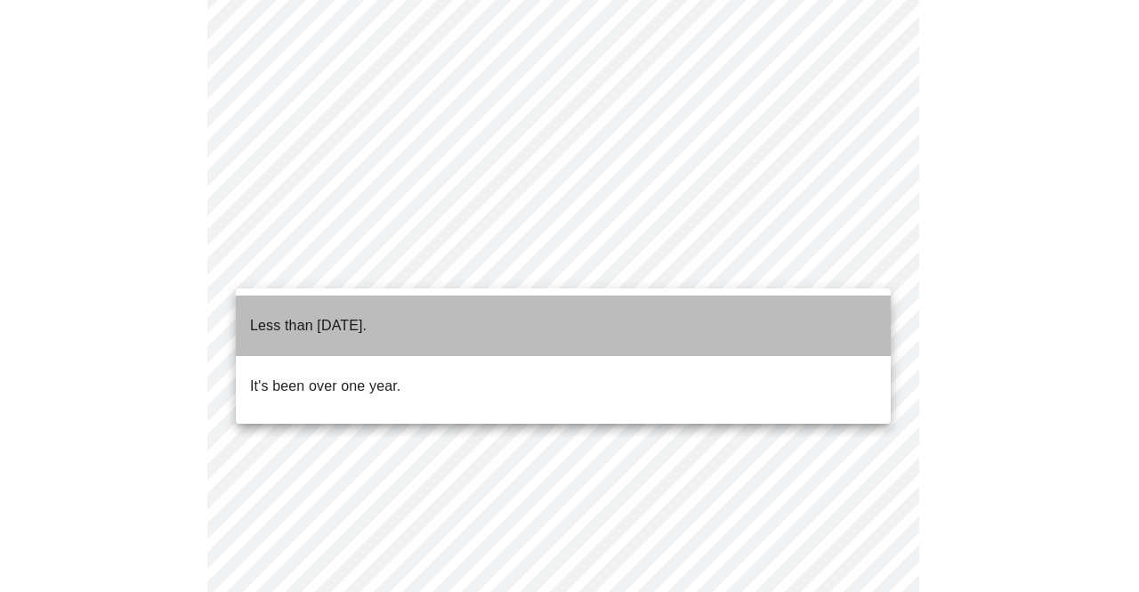
click at [430, 306] on li "Less than [DATE]." at bounding box center [563, 325] width 655 height 61
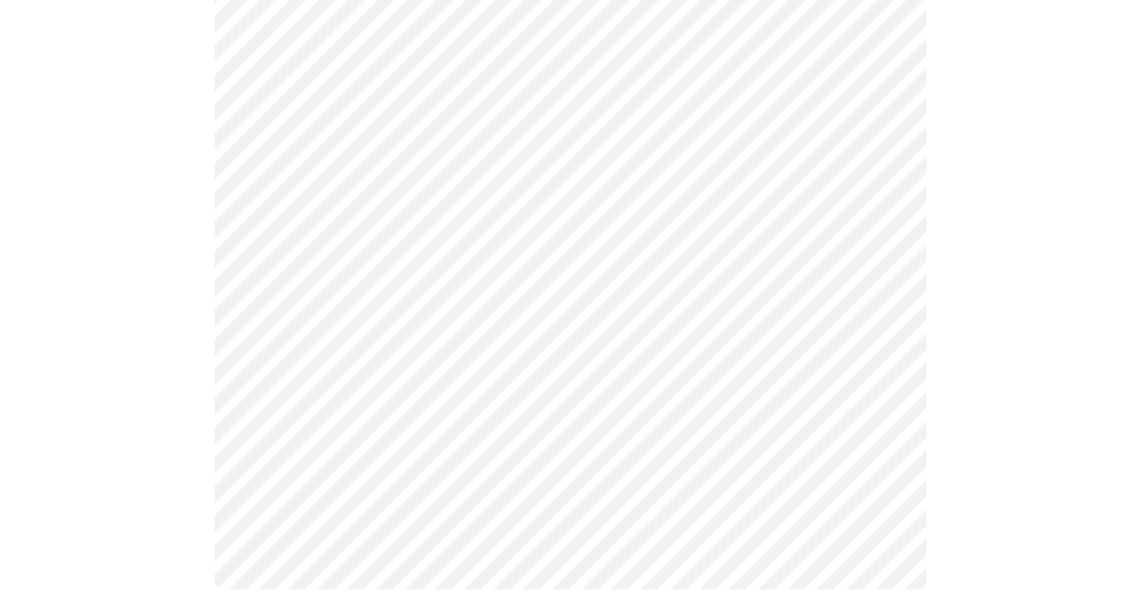
scroll to position [0, 0]
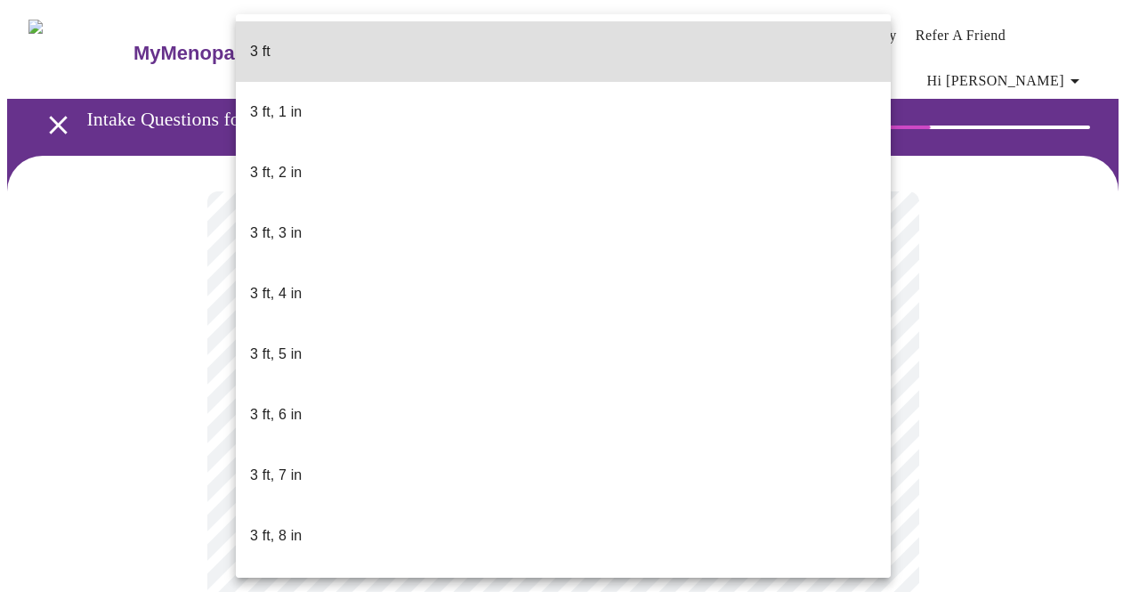
click at [472, 509] on body "MyMenopauseRx Appointments Messaging Labs Uploads Medications Community Refer a…" at bounding box center [569, 494] width 1125 height 975
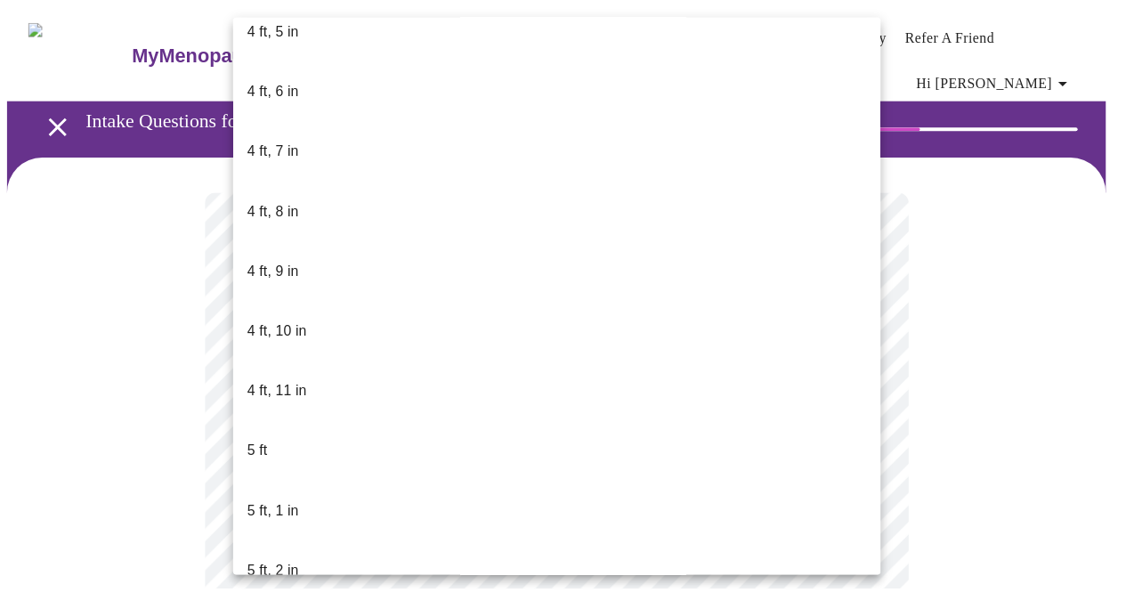
scroll to position [1083, 0]
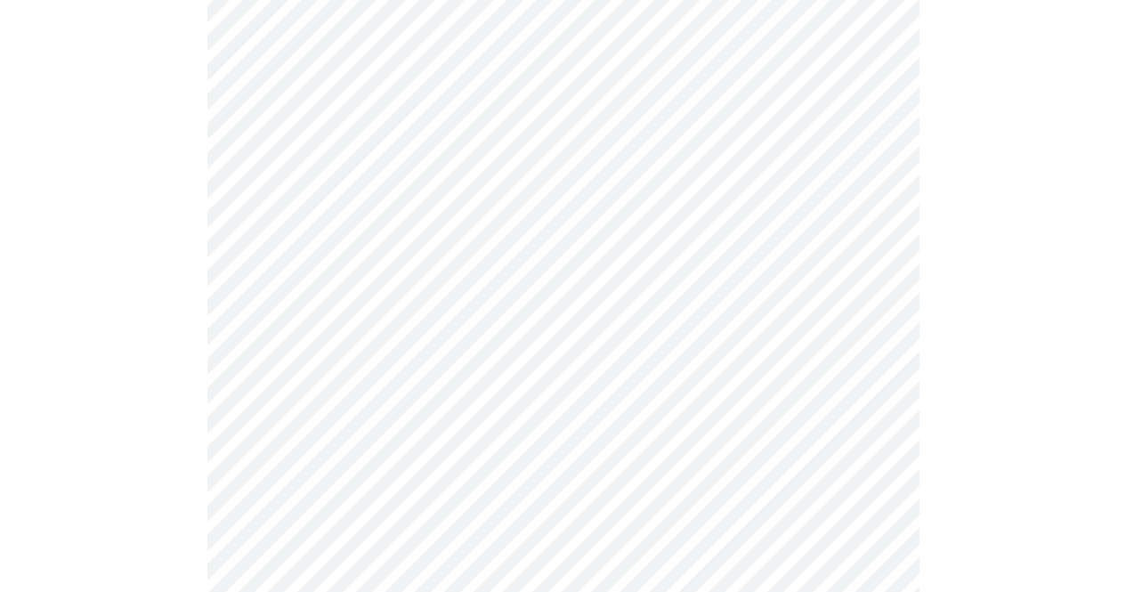
scroll to position [4657, 0]
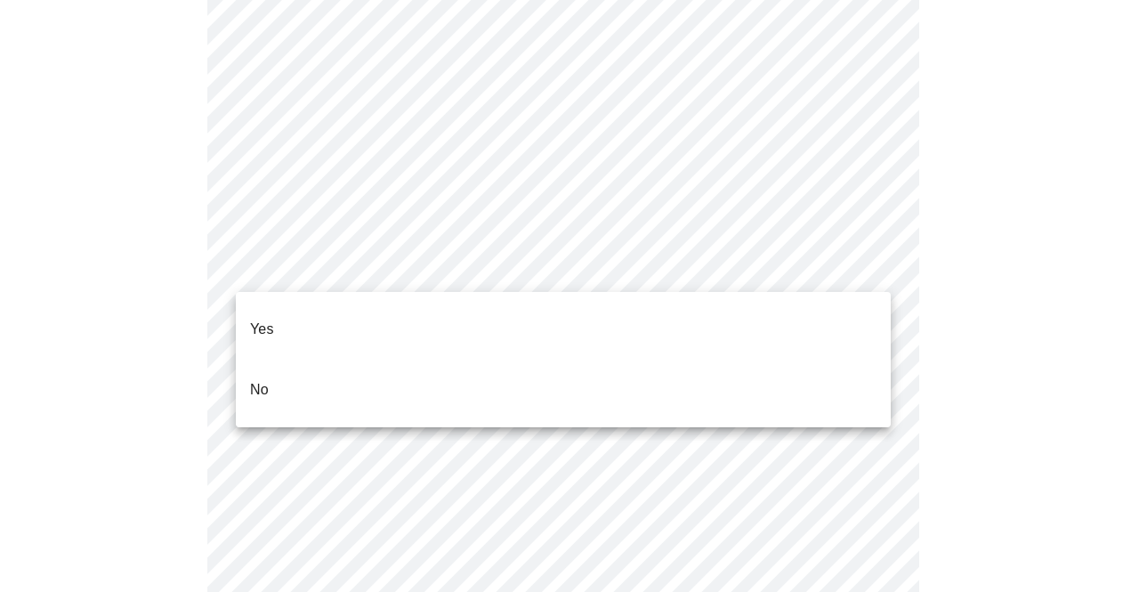
click at [344, 309] on li "Yes" at bounding box center [563, 329] width 655 height 61
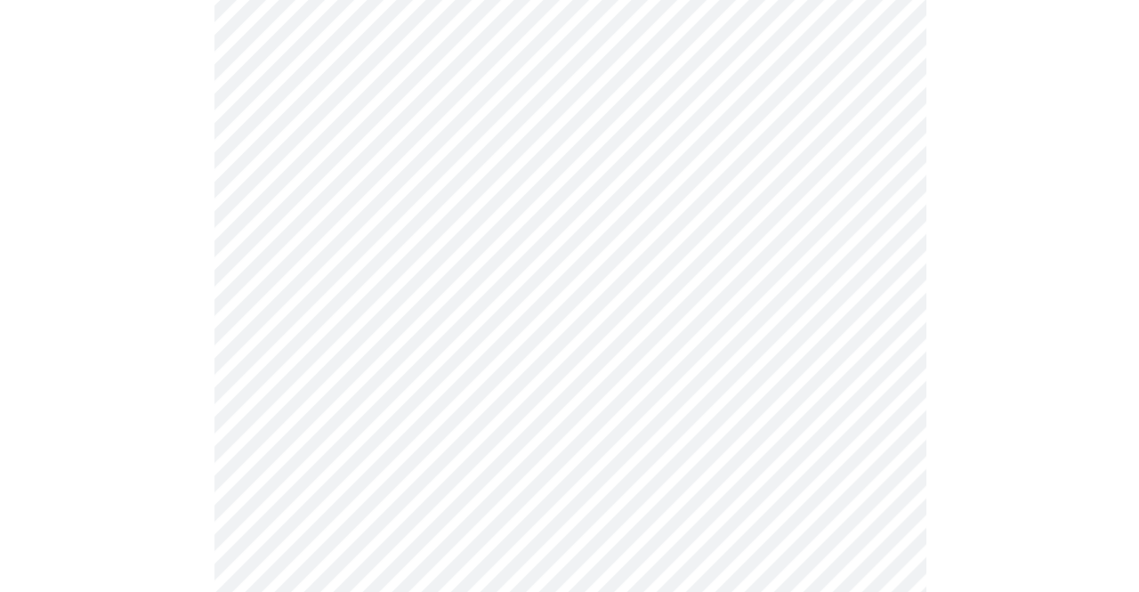
scroll to position [1141, 0]
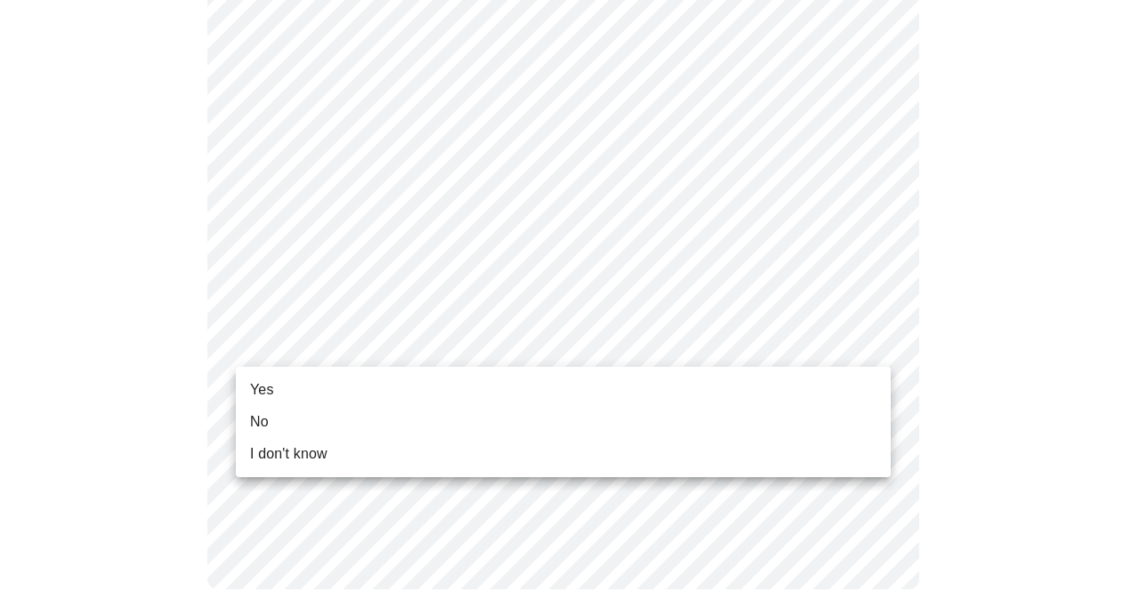
click at [299, 384] on li "Yes" at bounding box center [563, 390] width 655 height 32
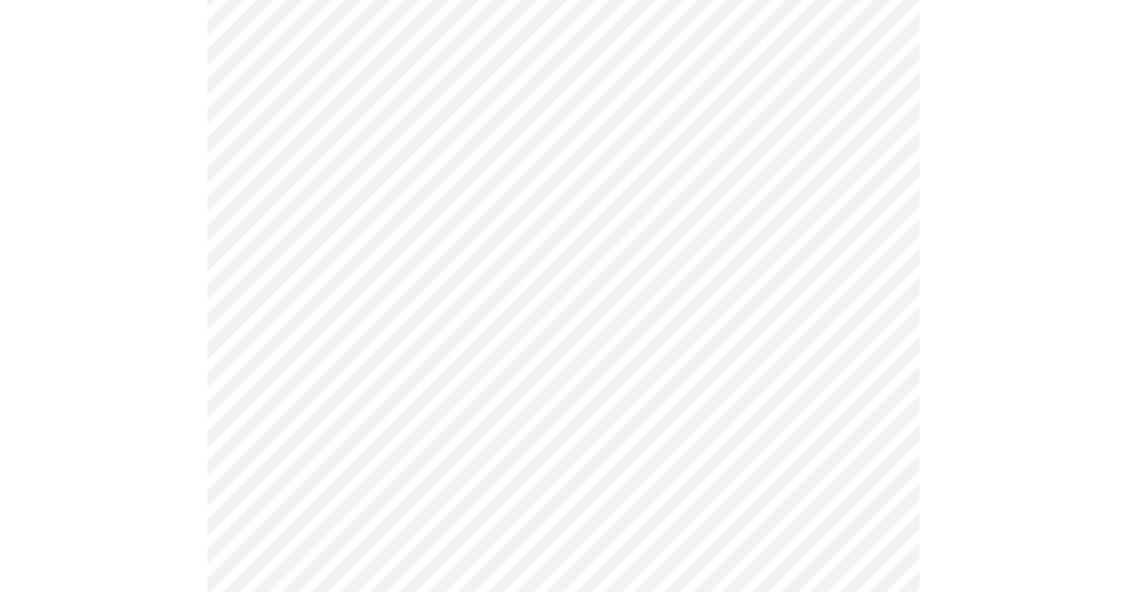
scroll to position [0, 0]
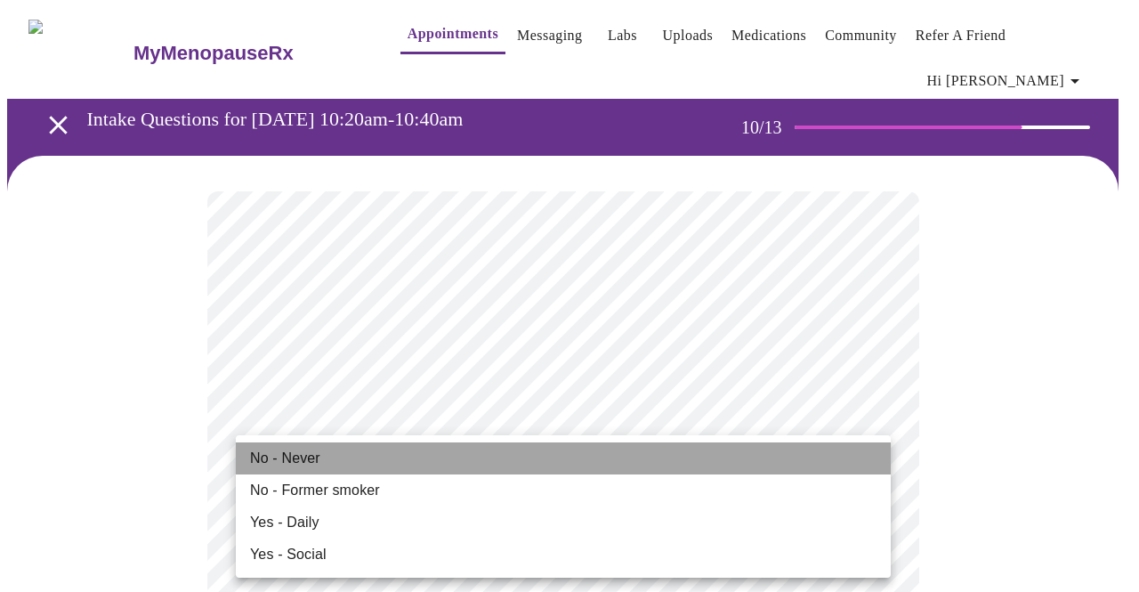
click at [381, 461] on li "No - Never" at bounding box center [563, 458] width 655 height 32
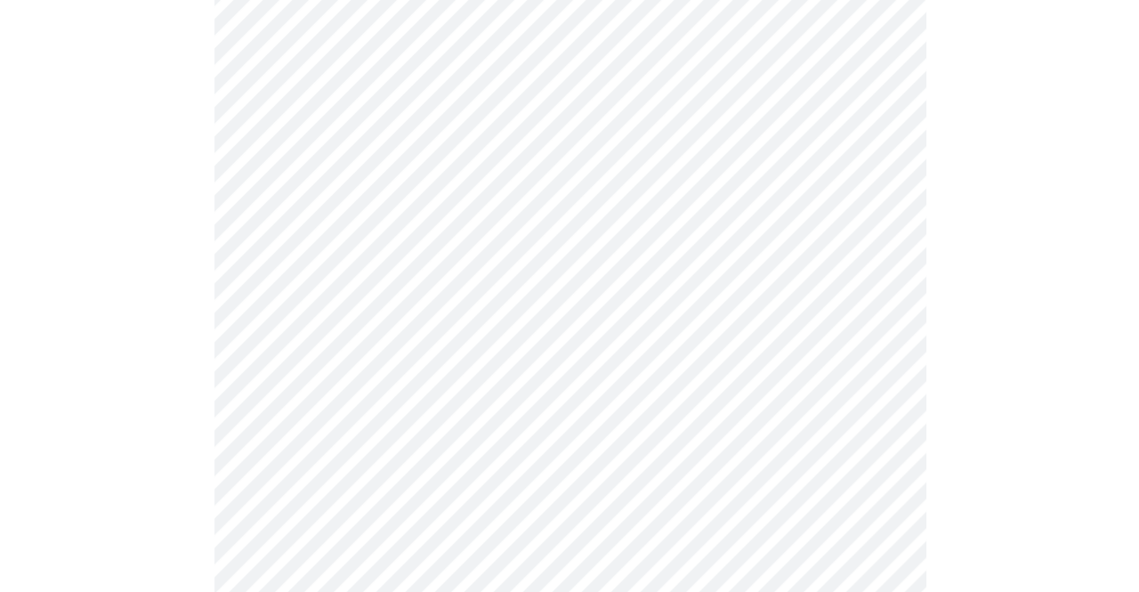
scroll to position [1500, 0]
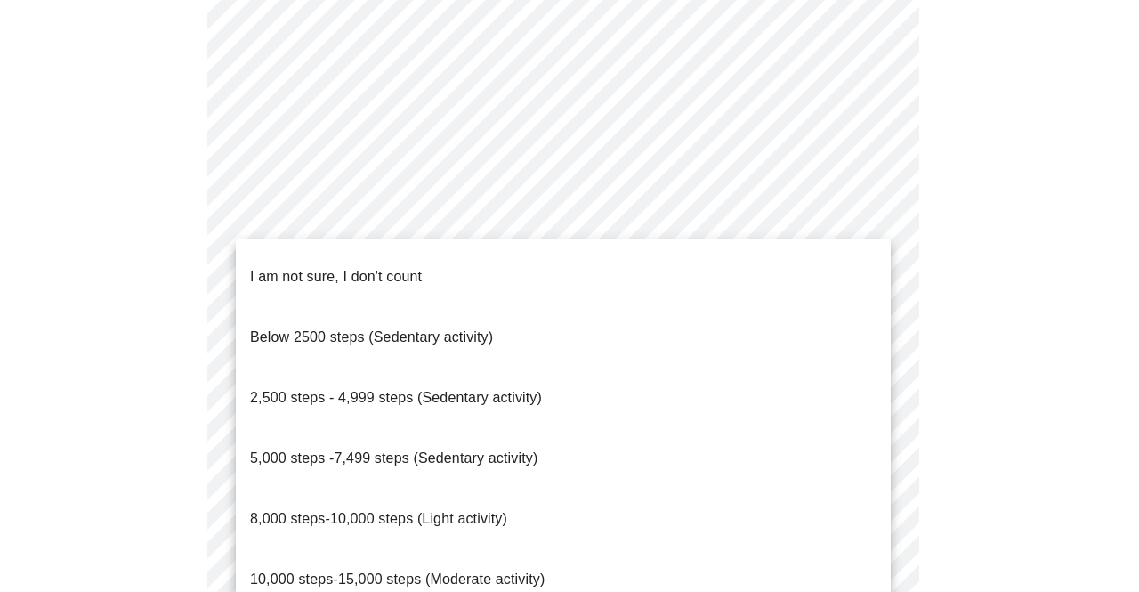
click at [893, 191] on div at bounding box center [569, 296] width 1139 height 592
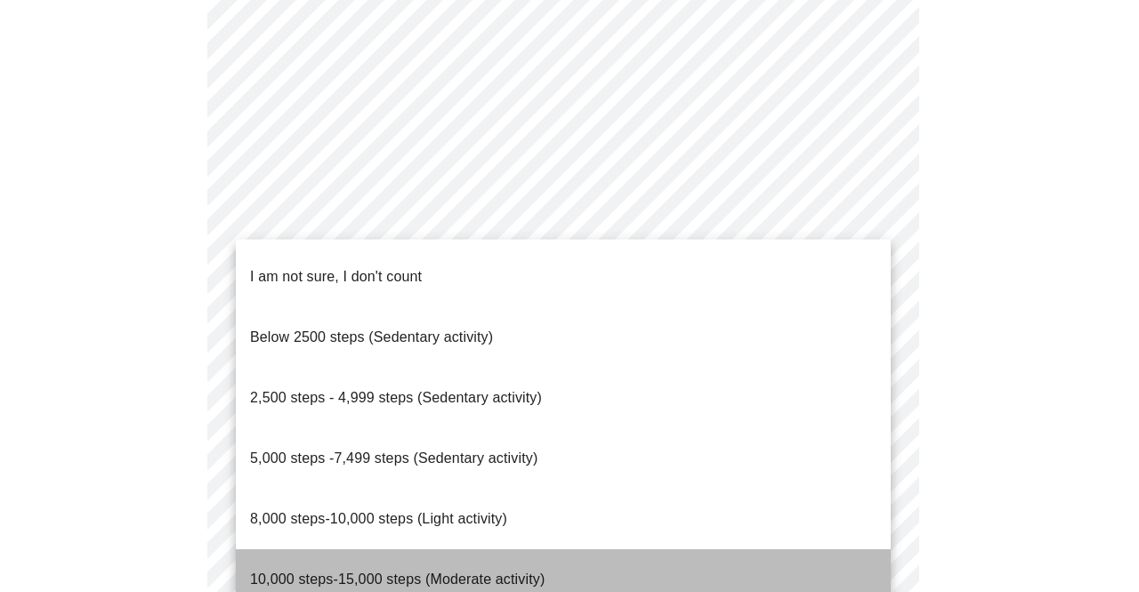
click at [463, 571] on span "10,000 steps-15,000 steps (Moderate activity)" at bounding box center [397, 578] width 295 height 15
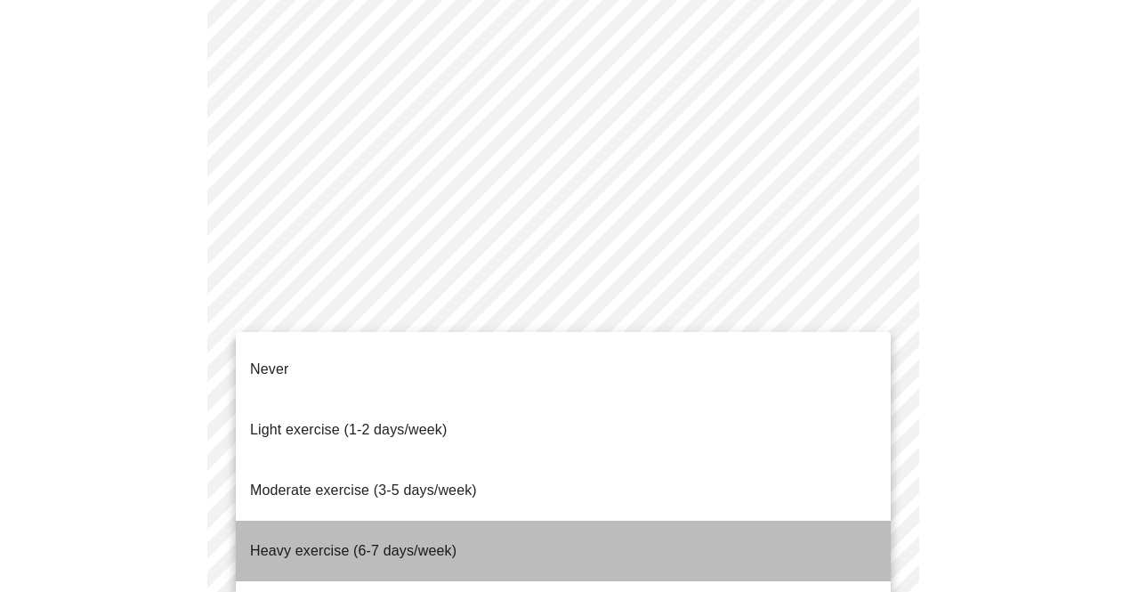
click at [411, 543] on span "Heavy exercise (6-7 days/week)" at bounding box center [353, 550] width 206 height 15
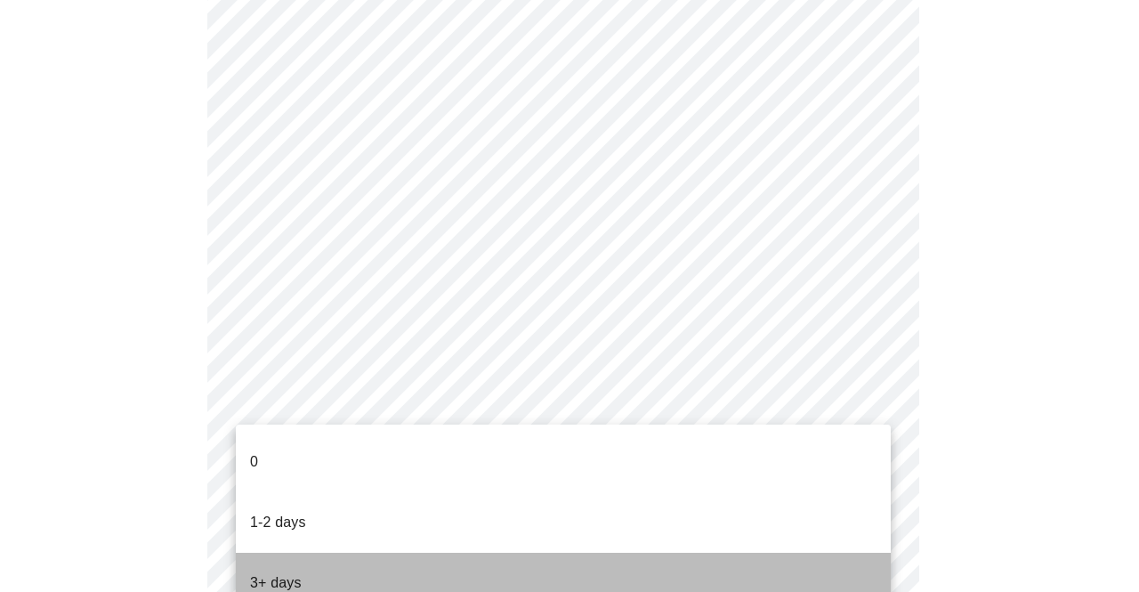
click at [294, 572] on p "3+ days" at bounding box center [276, 582] width 52 height 21
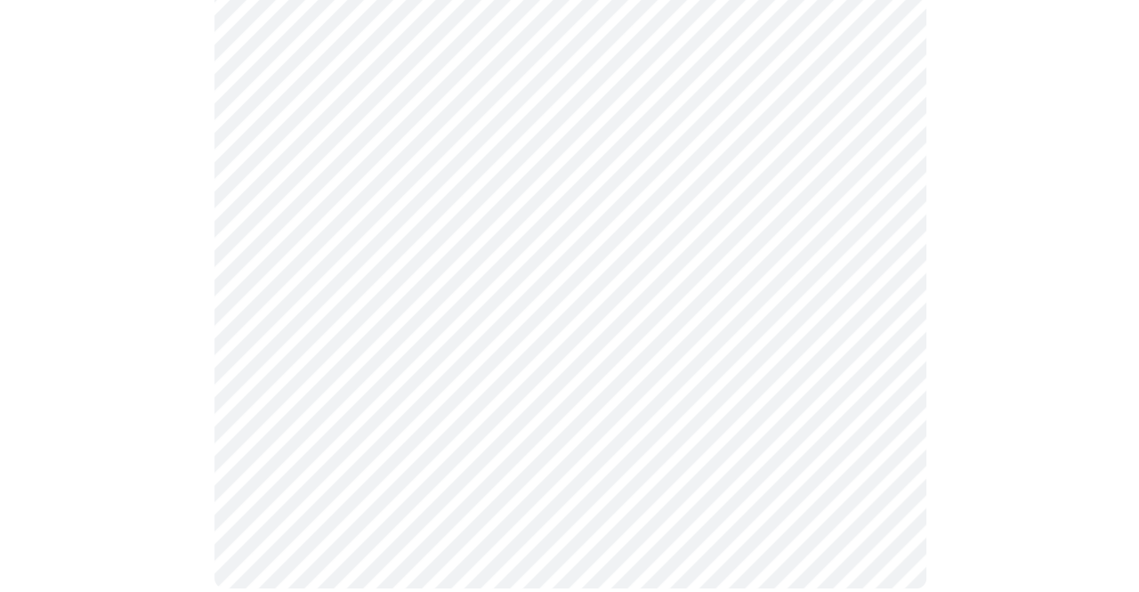
scroll to position [0, 0]
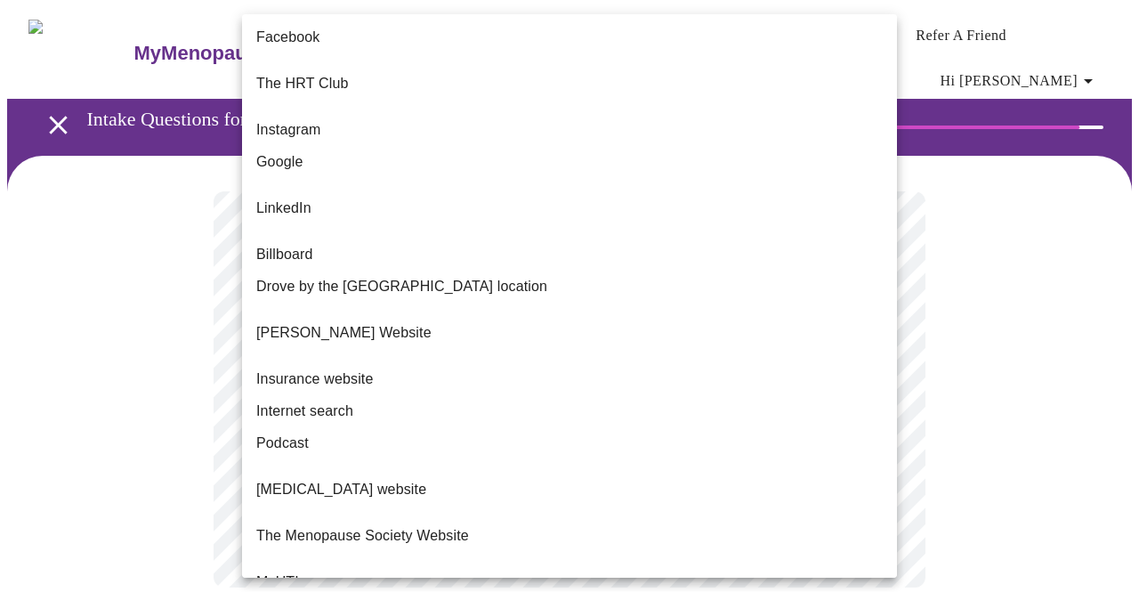
click at [880, 366] on body "MyMenopauseRx Appointments Messaging Labs Uploads Medications Community Refer a…" at bounding box center [569, 315] width 1125 height 616
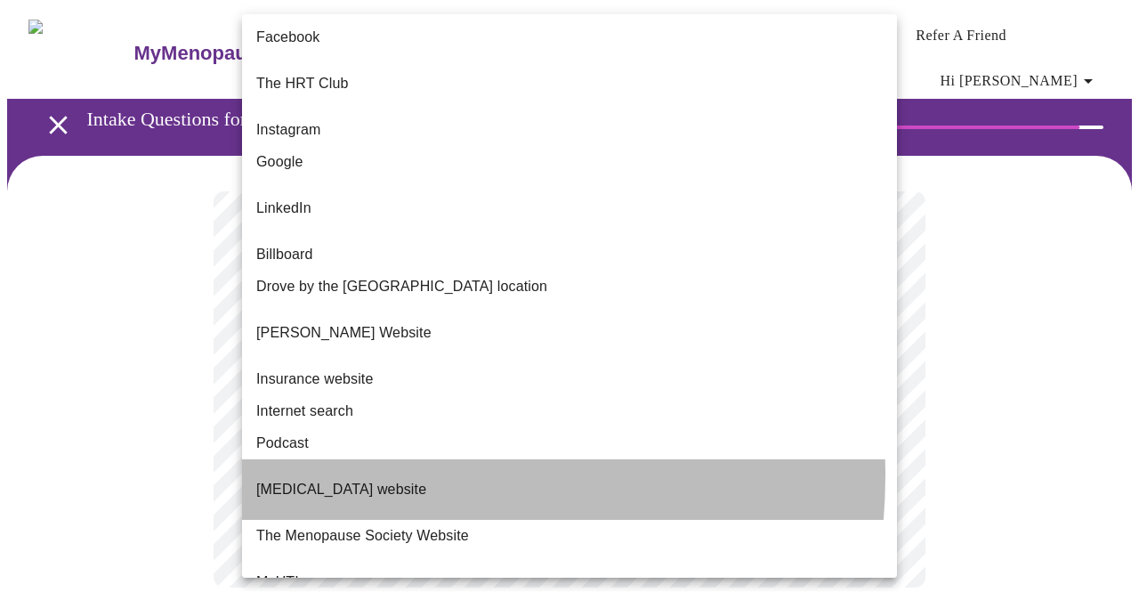
click at [344, 479] on p "[MEDICAL_DATA] website" at bounding box center [341, 489] width 170 height 21
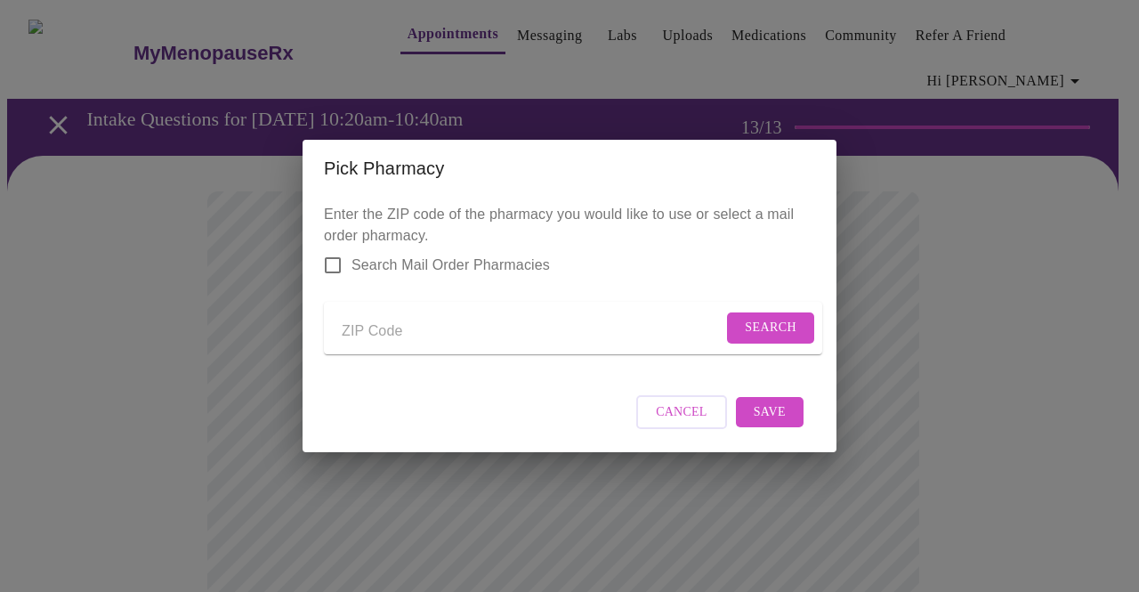
click at [441, 333] on input "Send a message to your care team" at bounding box center [532, 331] width 381 height 28
type input "80303"
click at [780, 322] on span "Search" at bounding box center [771, 328] width 52 height 22
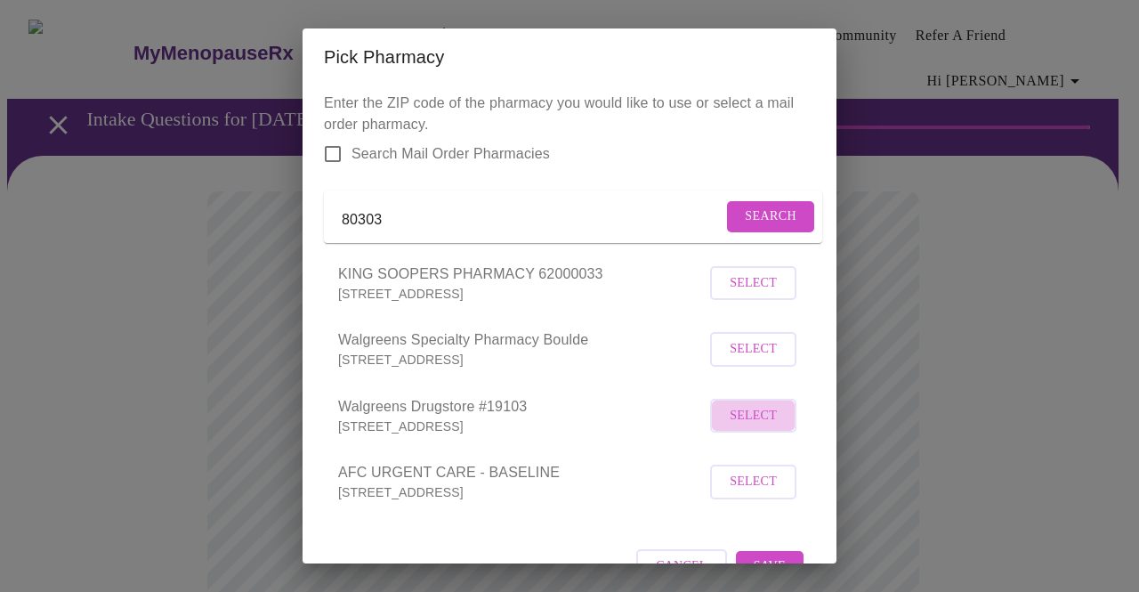
click at [740, 427] on span "Select" at bounding box center [753, 416] width 47 height 22
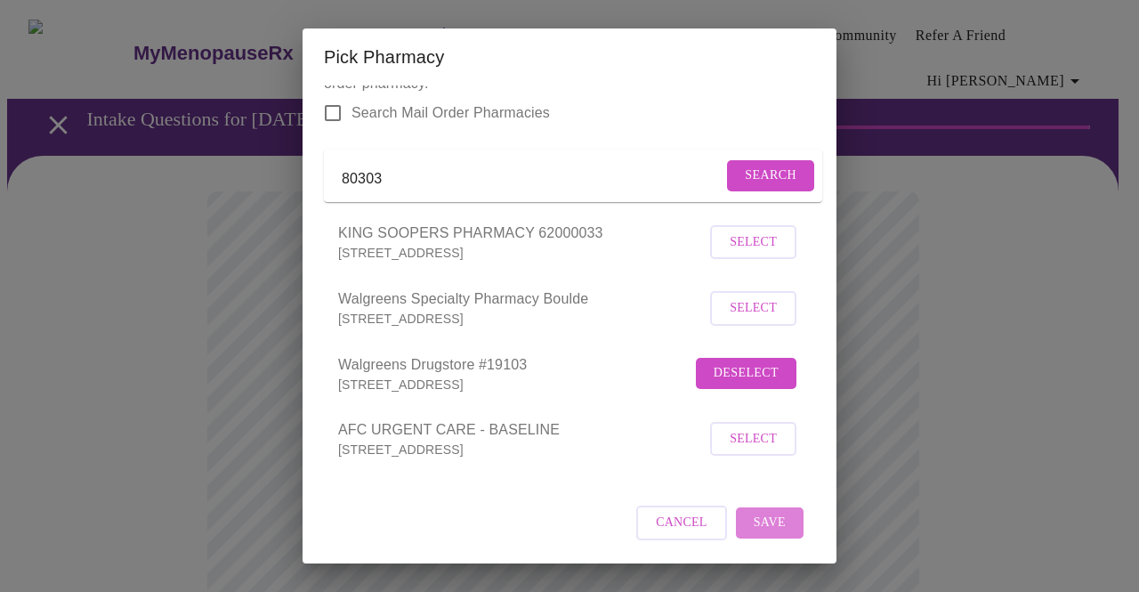
click at [770, 522] on span "Save" at bounding box center [770, 523] width 32 height 22
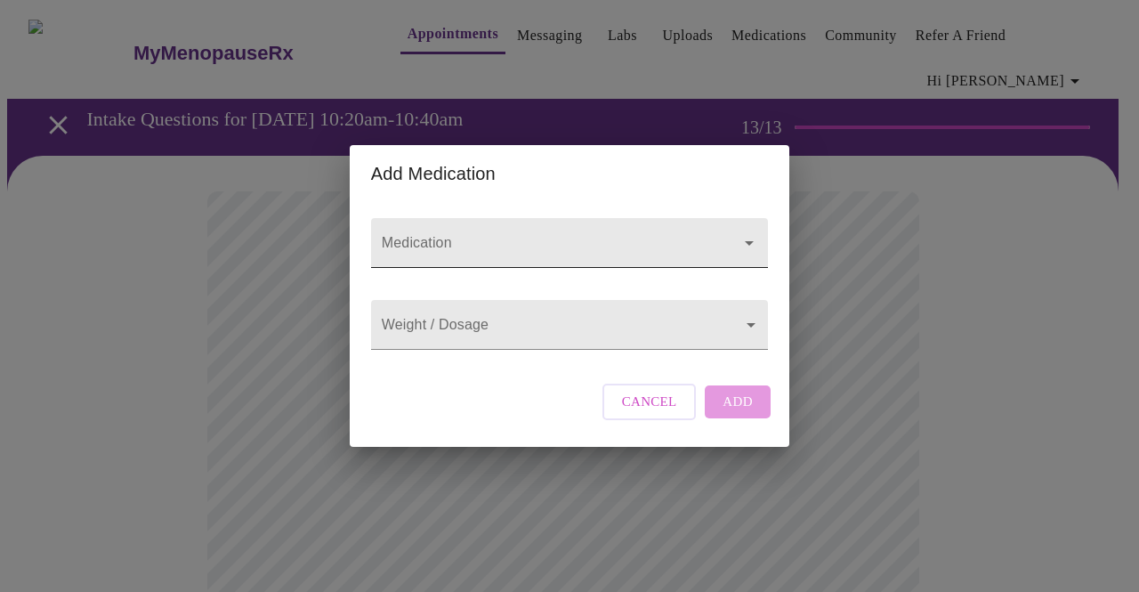
click at [744, 232] on icon "Open" at bounding box center [749, 242] width 21 height 21
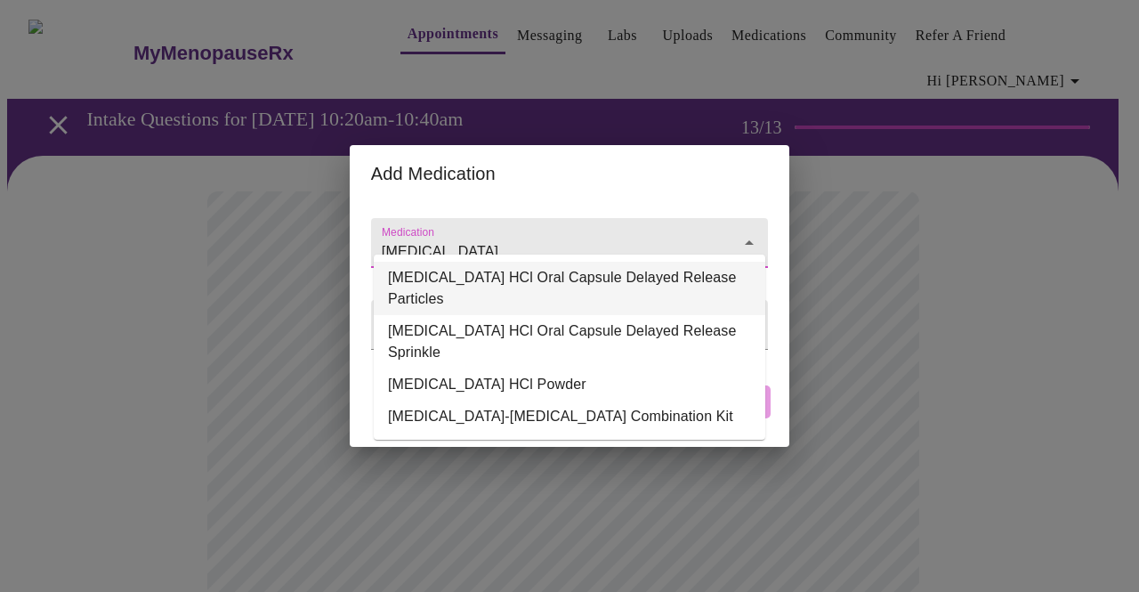
click at [684, 279] on li "[MEDICAL_DATA] HCl Oral Capsule Delayed Release Particles" at bounding box center [570, 288] width 392 height 53
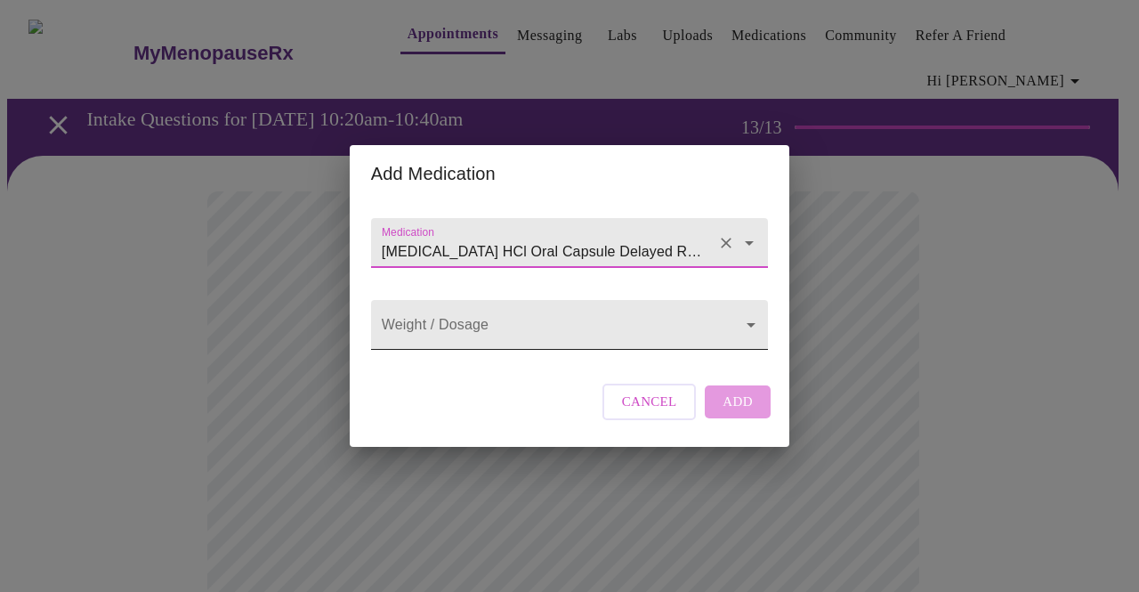
type input "[MEDICAL_DATA] HCl Oral Capsule Delayed Release Particles"
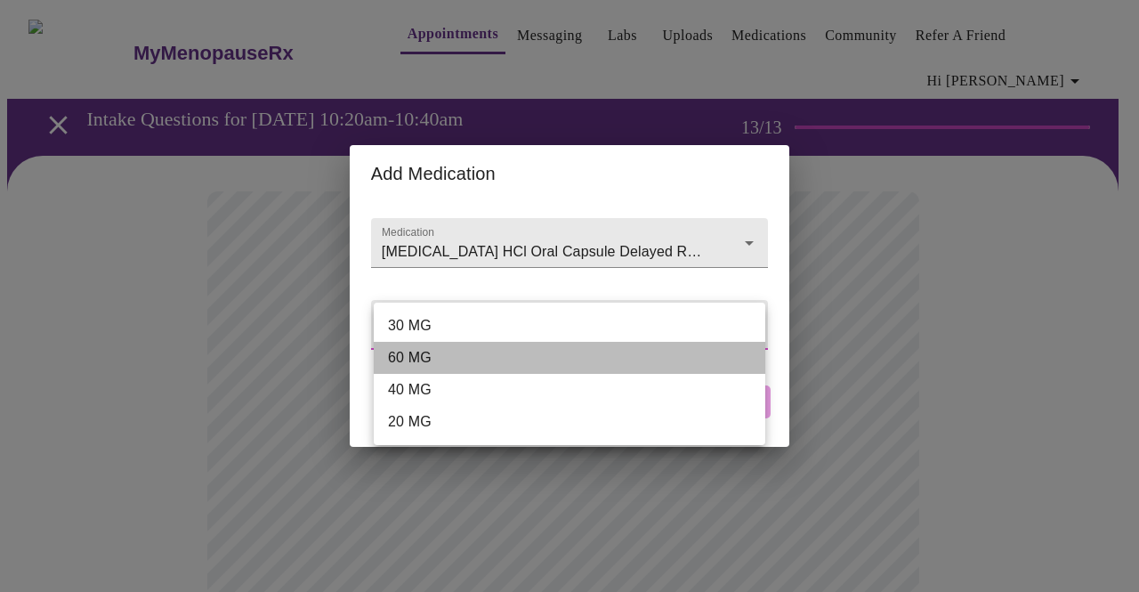
click at [454, 356] on li "60 MG" at bounding box center [570, 358] width 392 height 32
type input "60 MG"
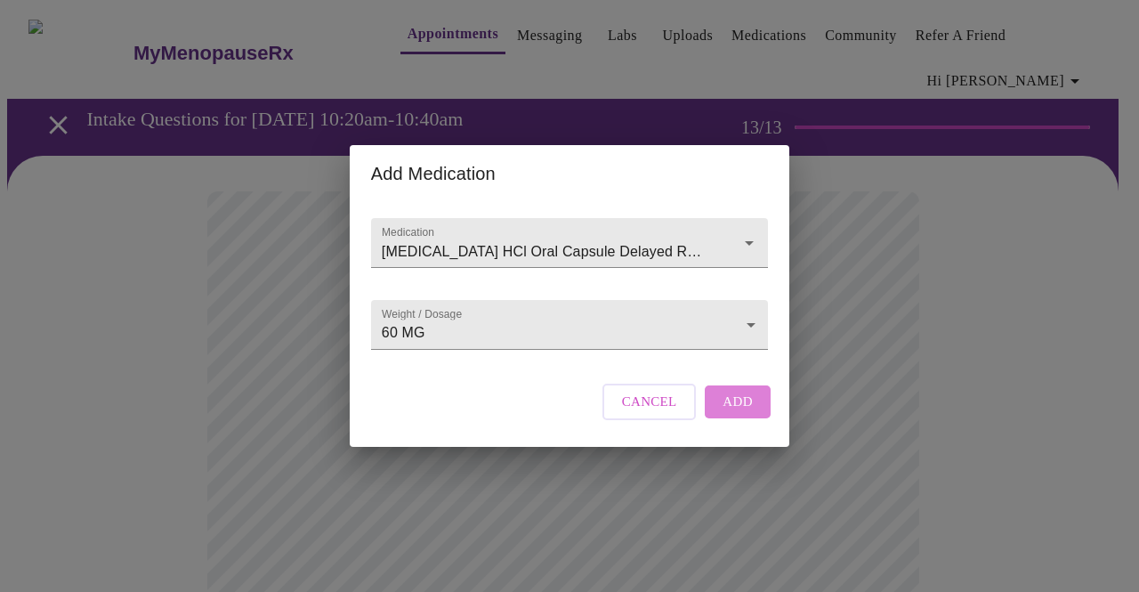
click at [742, 413] on span "Add" at bounding box center [738, 401] width 30 height 23
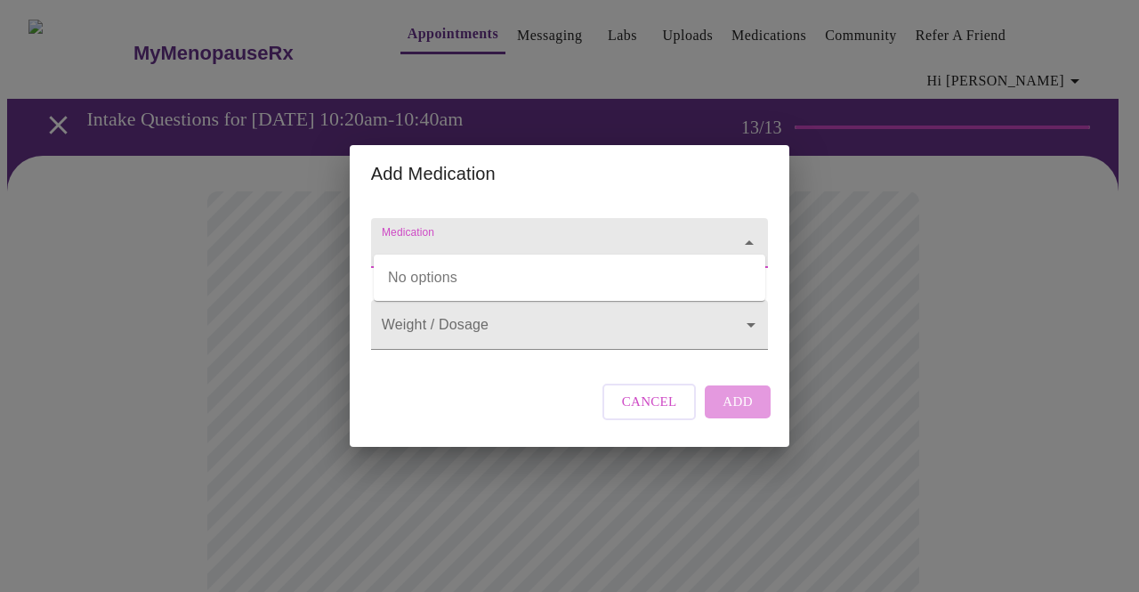
click at [634, 235] on input "Medication" at bounding box center [544, 251] width 332 height 33
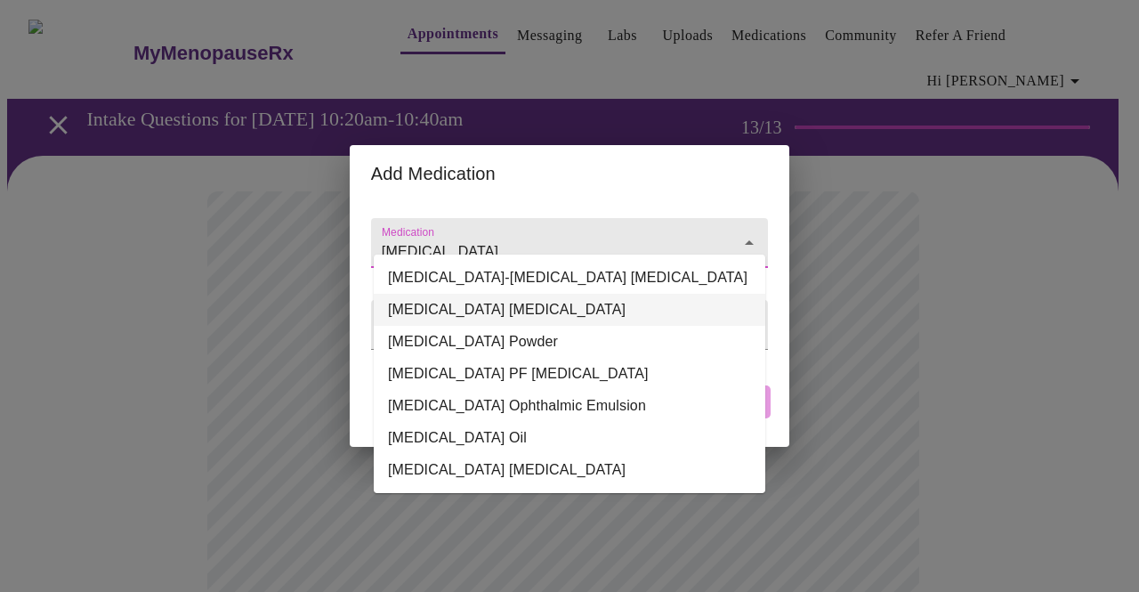
click at [580, 307] on li "[MEDICAL_DATA] [MEDICAL_DATA]" at bounding box center [570, 310] width 392 height 32
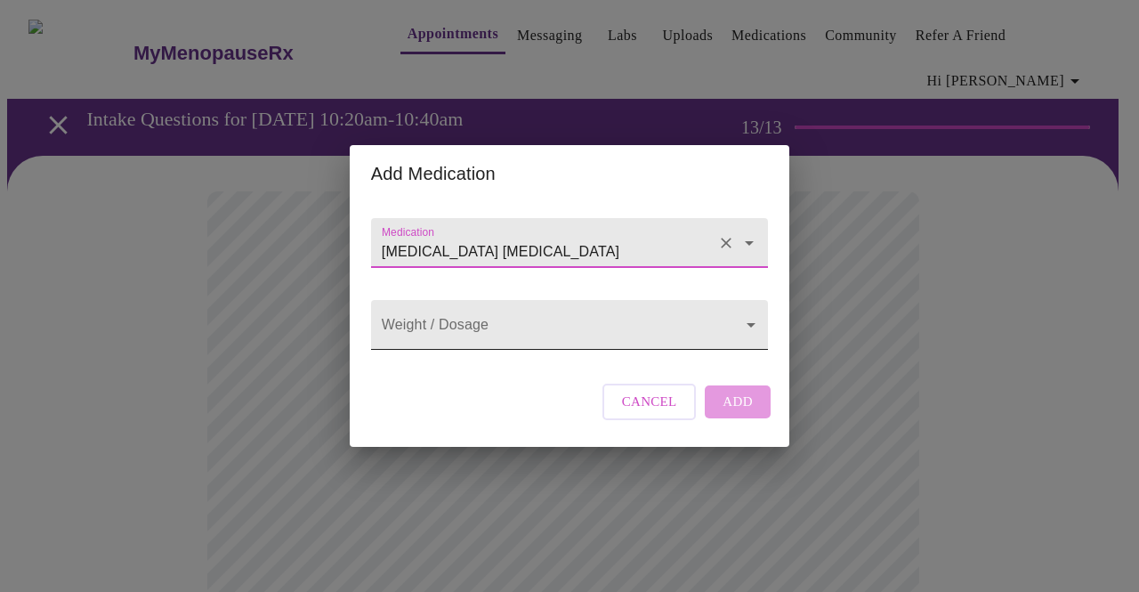
type input "[MEDICAL_DATA] [MEDICAL_DATA]"
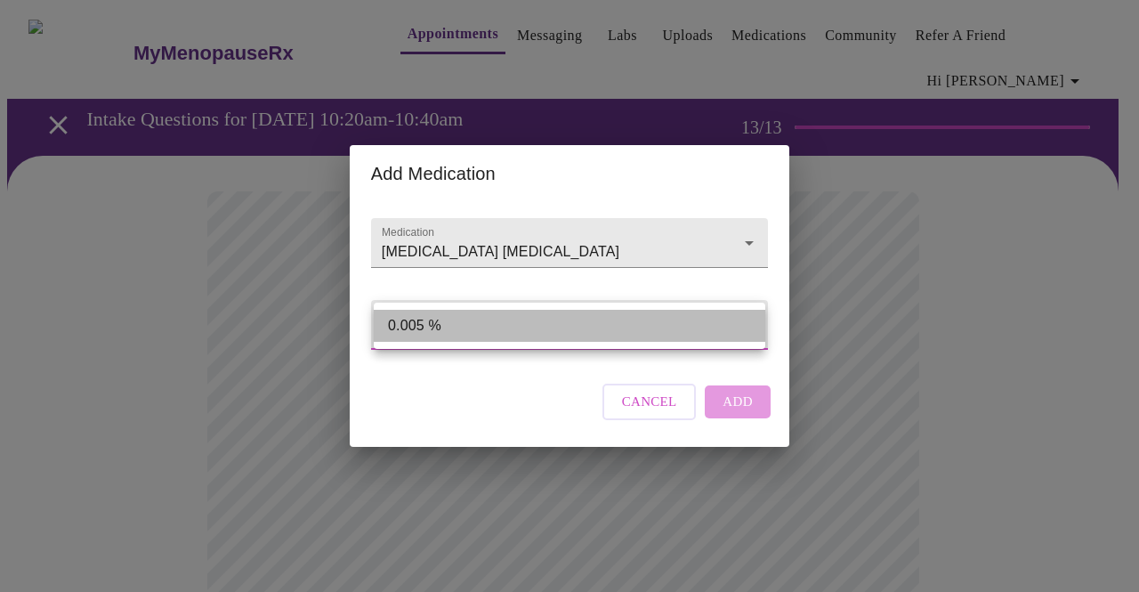
click at [617, 323] on li "0.005 %" at bounding box center [570, 326] width 392 height 32
type input "0.005 %"
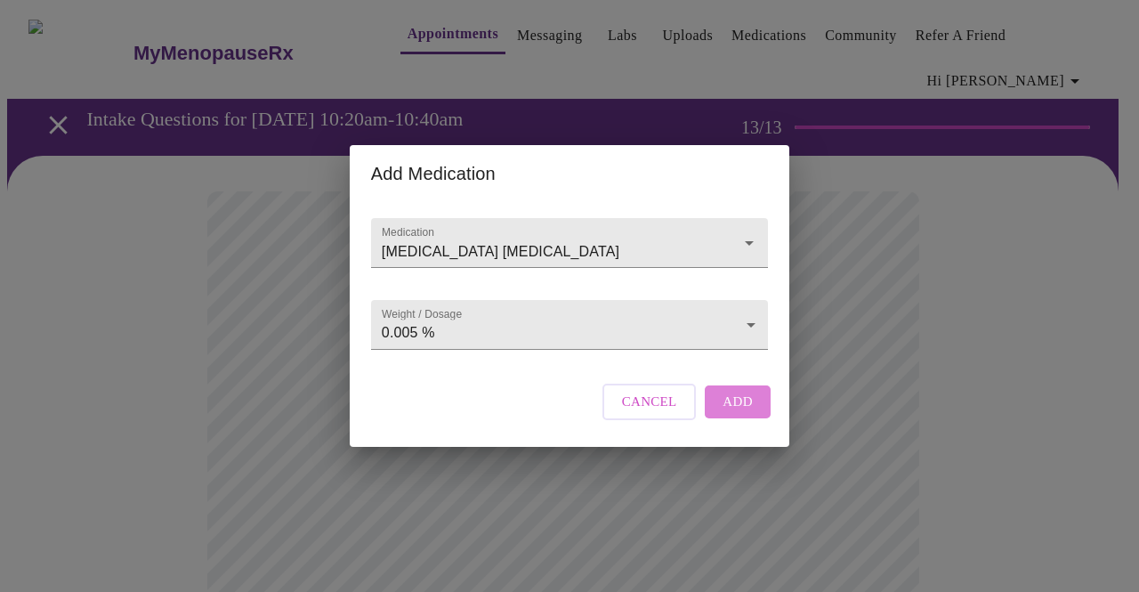
click at [741, 411] on span "Add" at bounding box center [738, 401] width 30 height 23
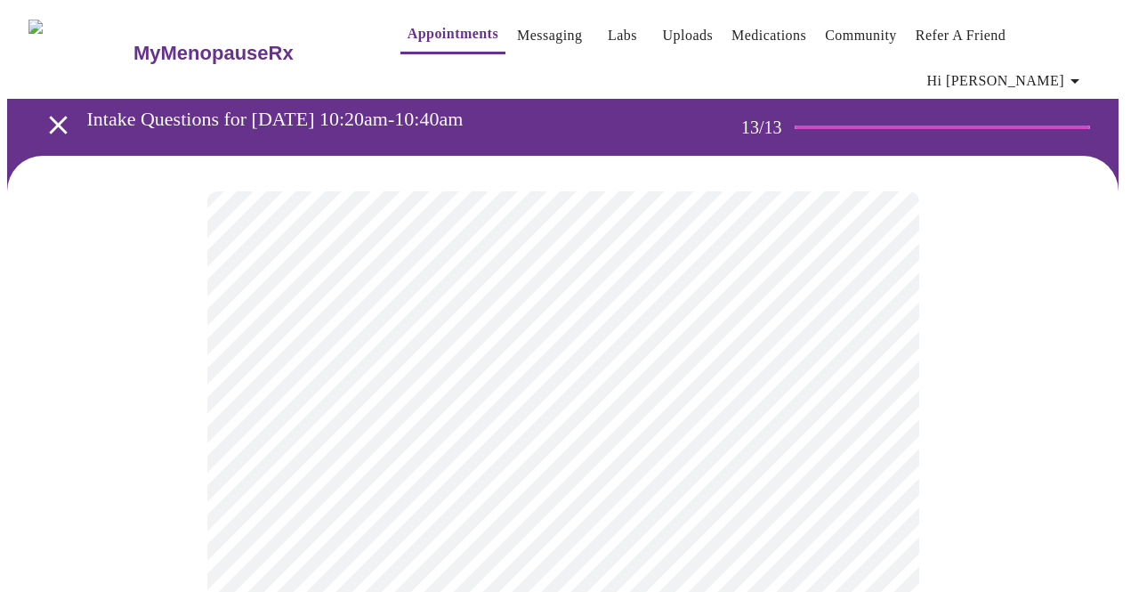
scroll to position [18, 0]
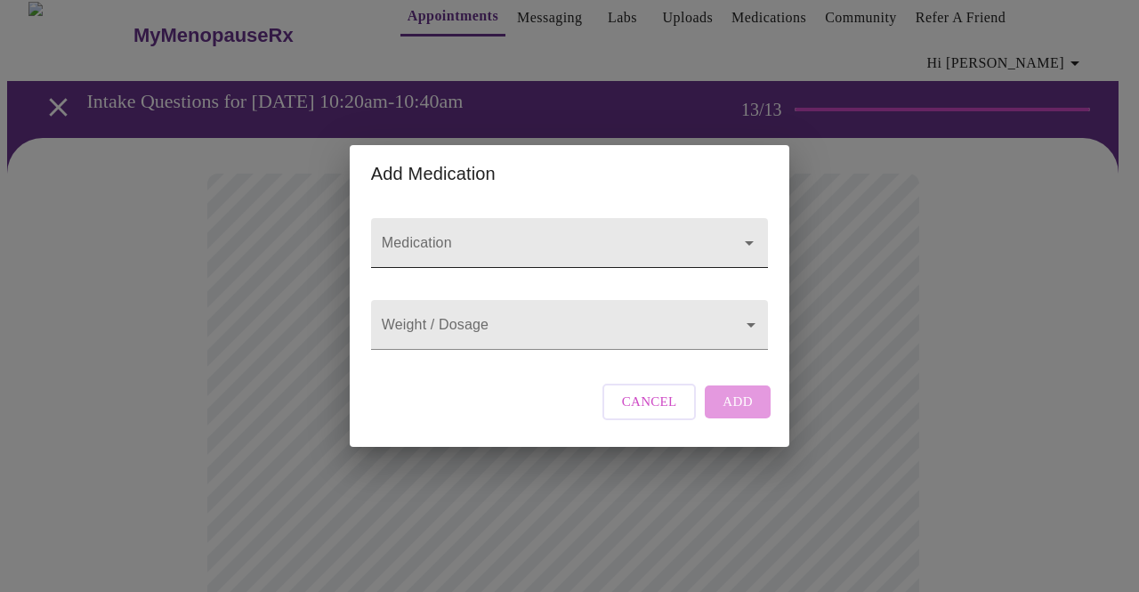
click at [502, 235] on input "Medication" at bounding box center [544, 251] width 332 height 33
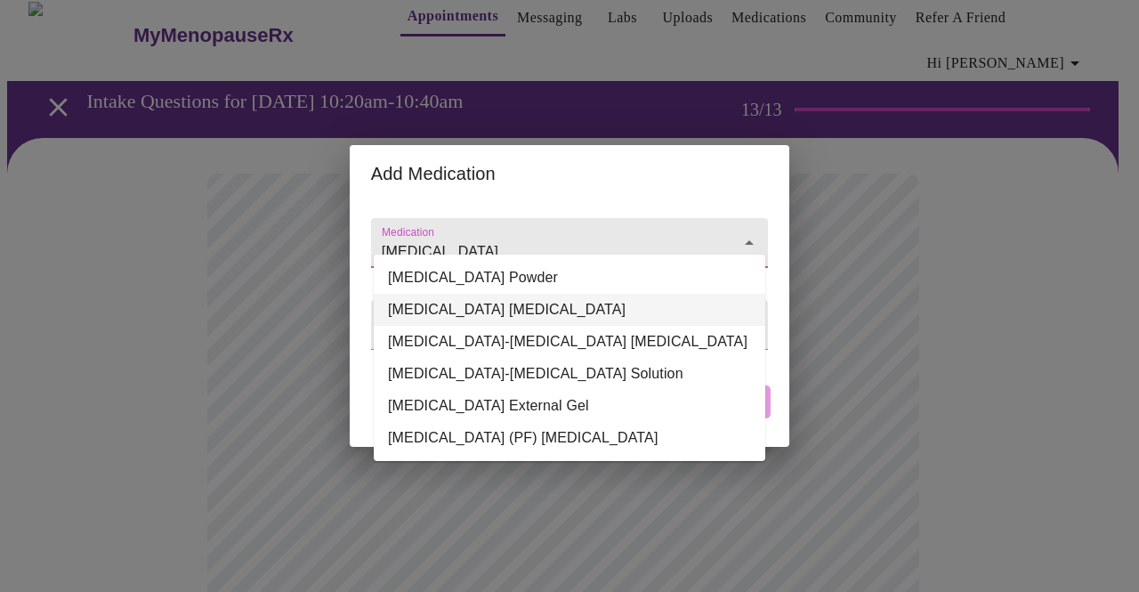
click at [567, 306] on li "[MEDICAL_DATA] [MEDICAL_DATA]" at bounding box center [570, 310] width 392 height 32
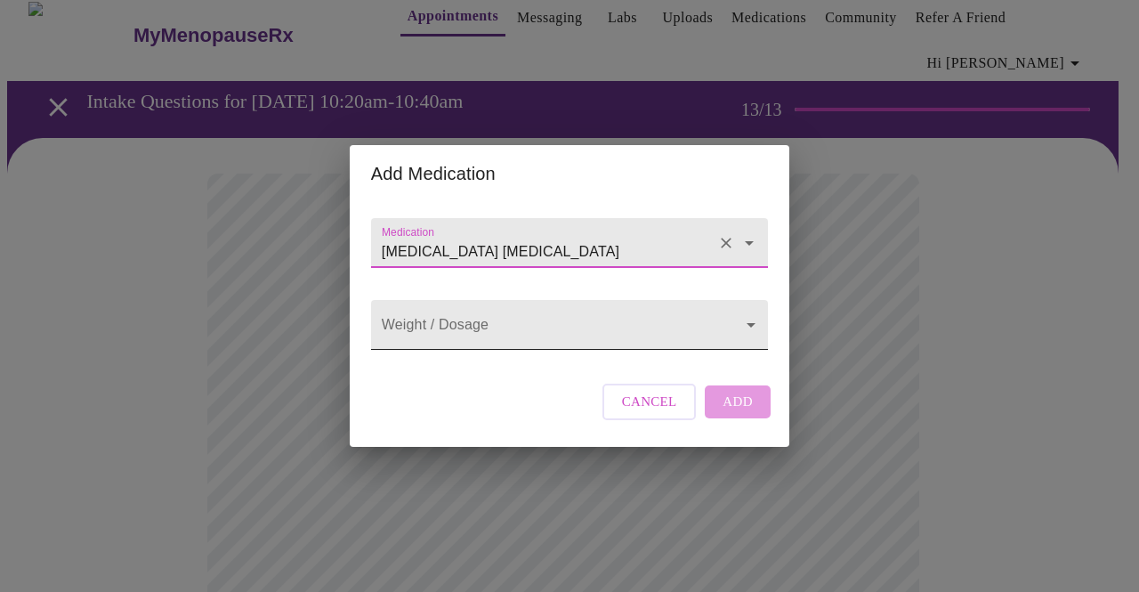
type input "[MEDICAL_DATA] [MEDICAL_DATA]"
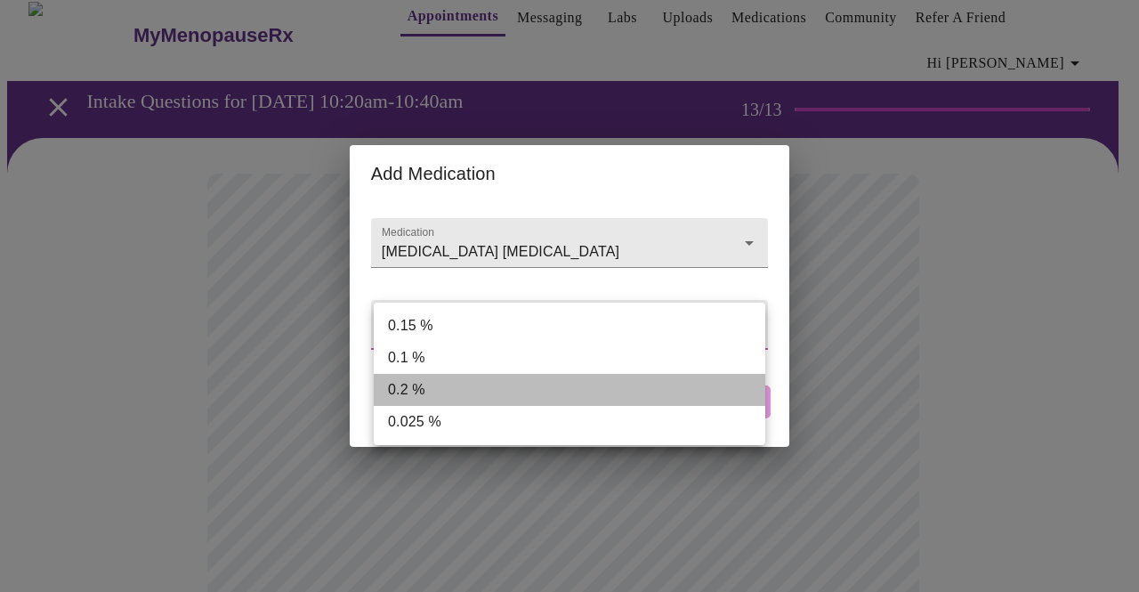
click at [423, 389] on li "0.2 %" at bounding box center [570, 390] width 392 height 32
type input "0.2 %"
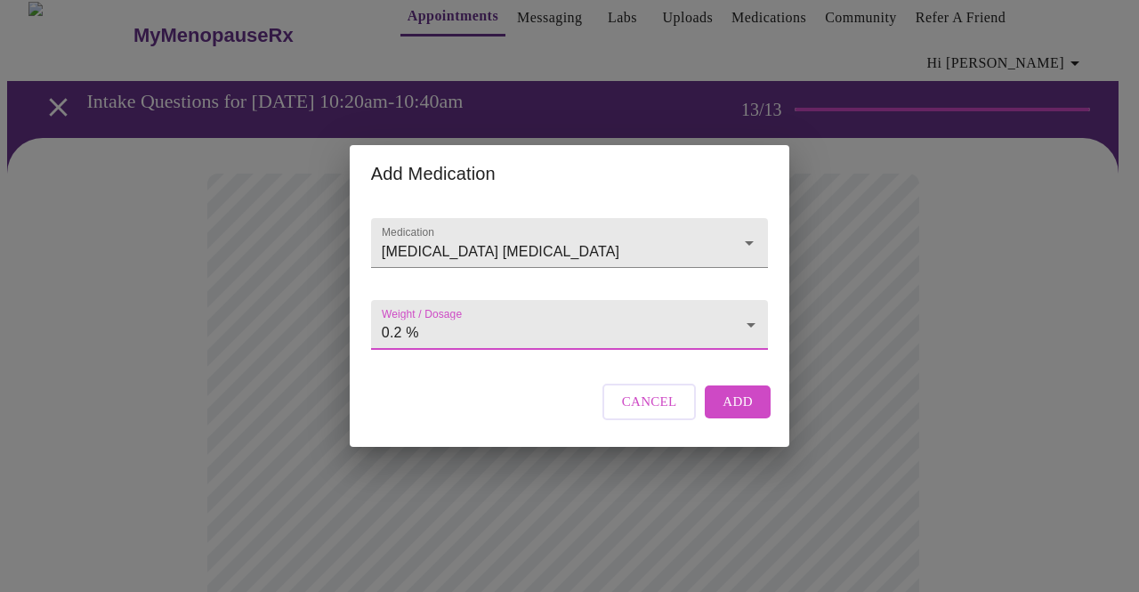
click at [724, 413] on span "Add" at bounding box center [738, 401] width 30 height 23
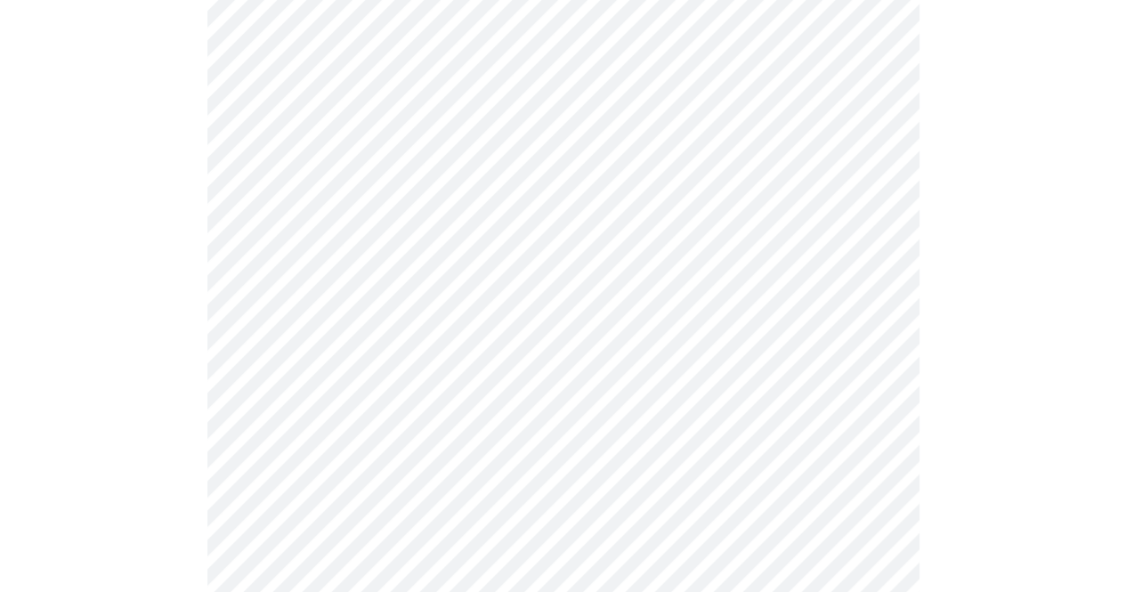
scroll to position [917, 0]
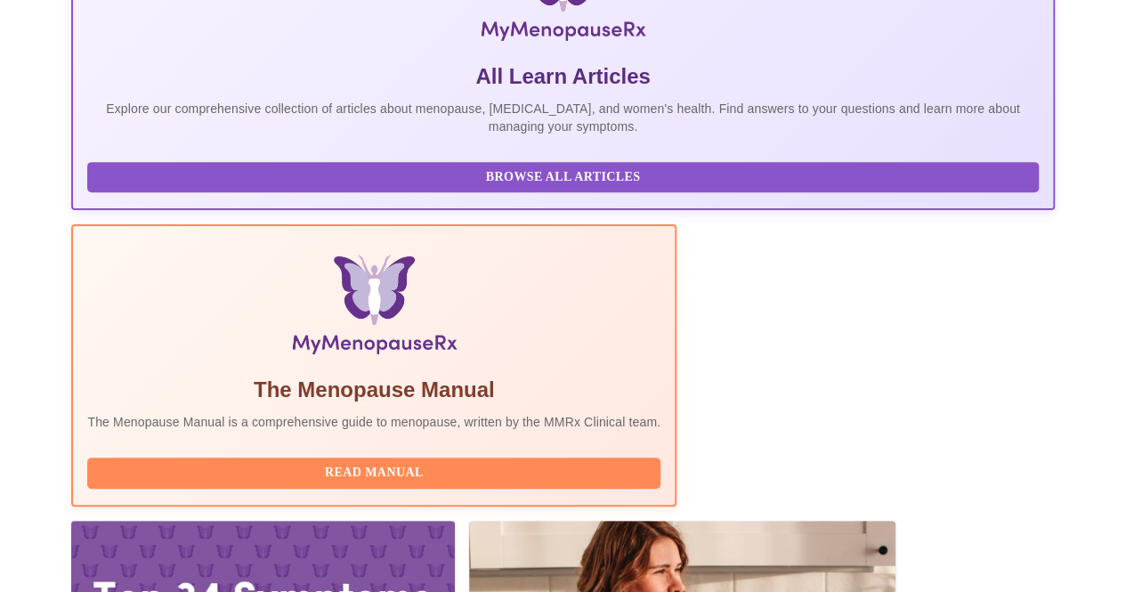
scroll to position [381, 0]
